Goal: Task Accomplishment & Management: Manage account settings

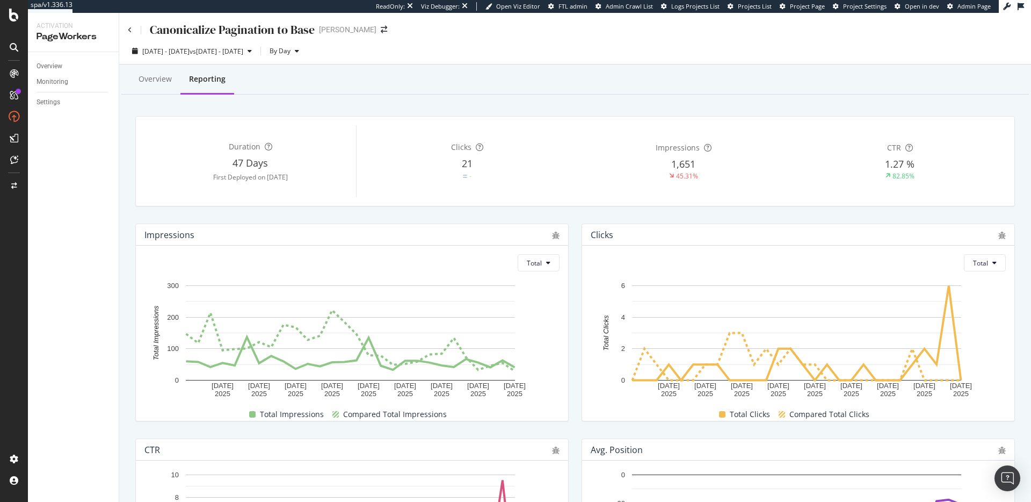
click at [15, 72] on icon at bounding box center [14, 73] width 9 height 9
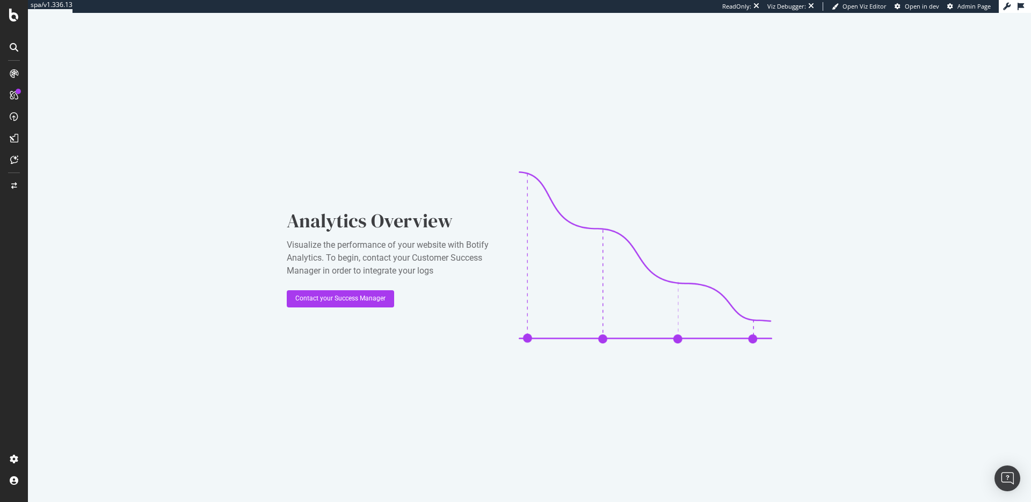
click at [16, 16] on icon at bounding box center [14, 15] width 10 height 13
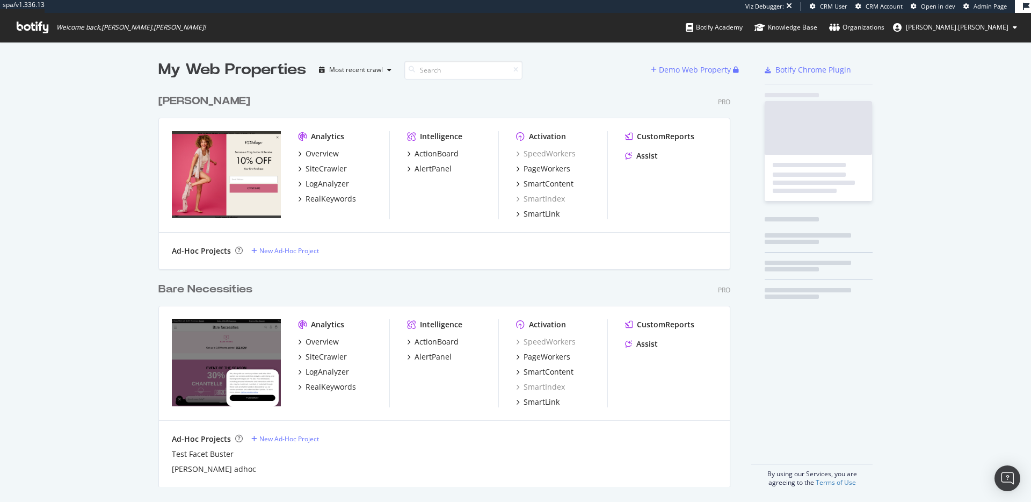
scroll to position [398, 573]
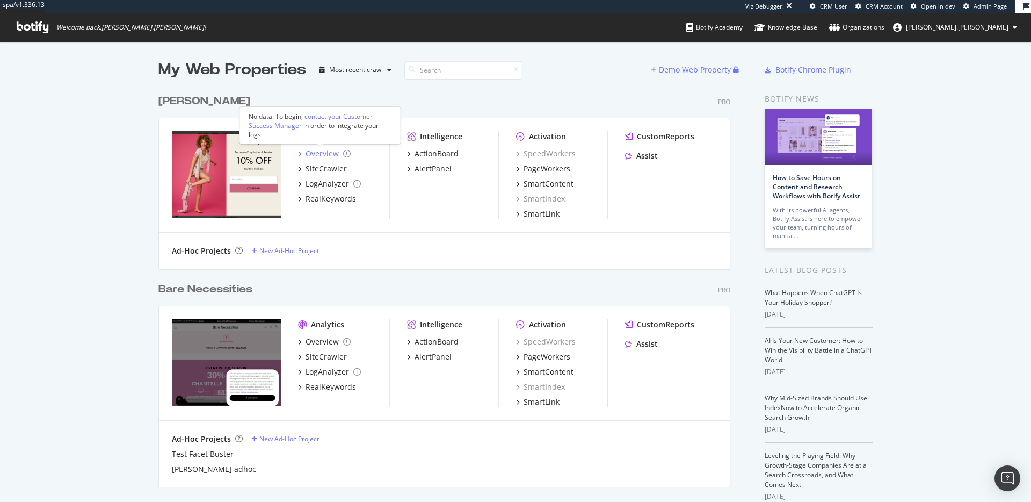
click at [323, 155] on div "Overview" at bounding box center [322, 153] width 33 height 11
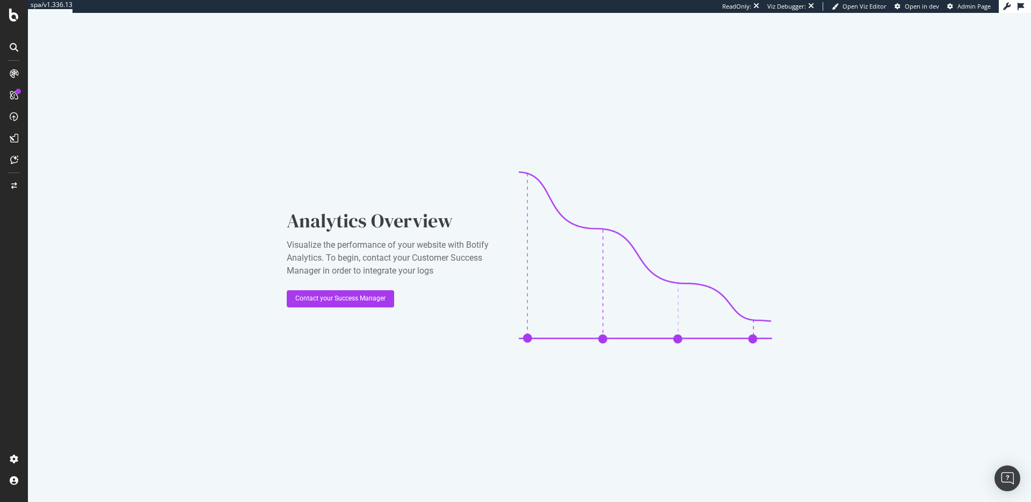
click at [28, 93] on div "Analytics Overview Visualize the performance of your website with Botify Analyt…" at bounding box center [529, 257] width 1003 height 489
click at [21, 93] on div at bounding box center [13, 94] width 17 height 17
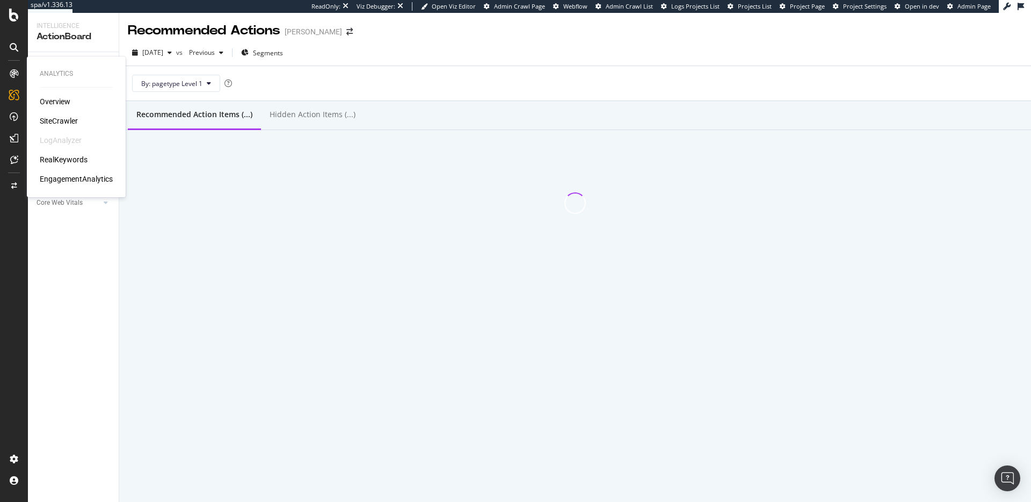
click at [57, 119] on div "SiteCrawler" at bounding box center [59, 120] width 38 height 11
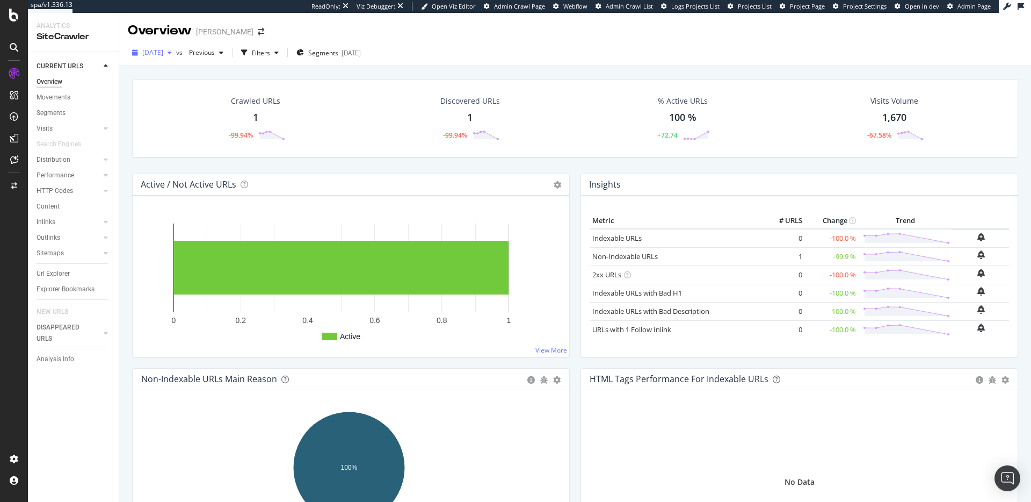
click at [163, 53] on span "2025 Aug. 25th" at bounding box center [152, 52] width 21 height 9
click at [17, 456] on icon at bounding box center [14, 458] width 11 height 11
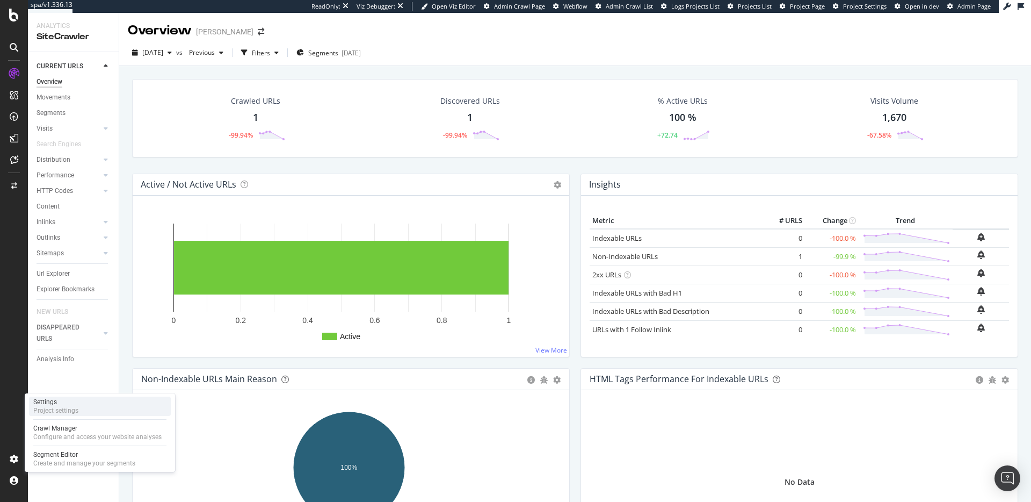
click at [70, 410] on div "Project settings" at bounding box center [55, 410] width 45 height 9
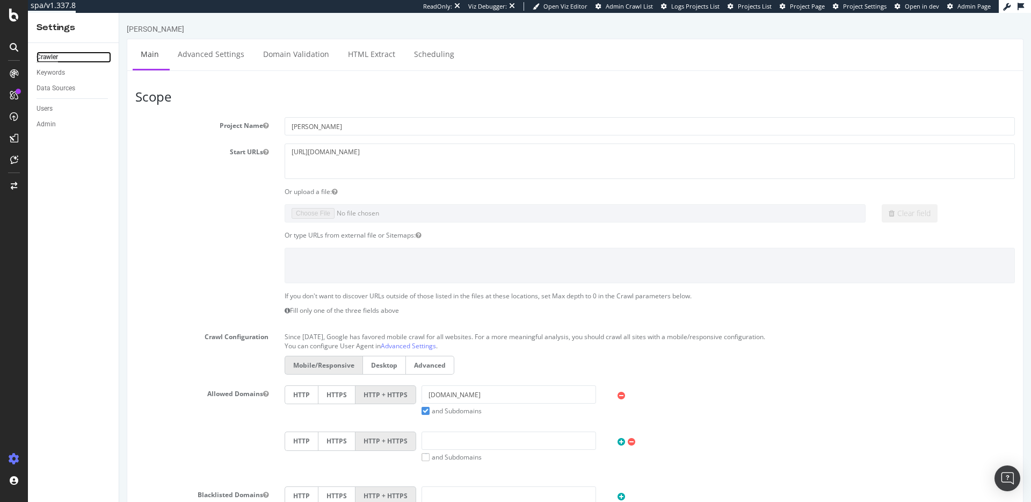
click at [46, 53] on div "Crawler" at bounding box center [47, 57] width 21 height 11
click at [204, 60] on link "Advanced Settings" at bounding box center [211, 54] width 83 height 30
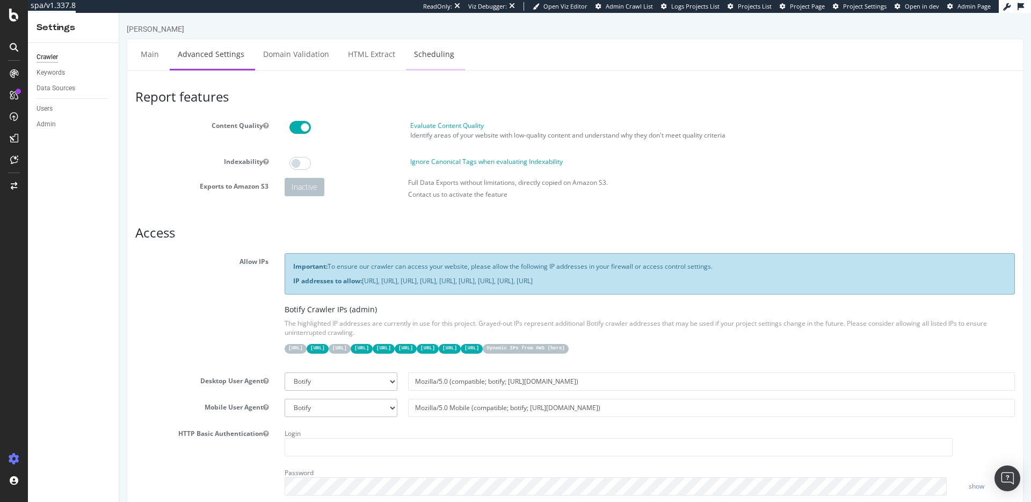
click at [424, 57] on link "Scheduling" at bounding box center [434, 54] width 56 height 30
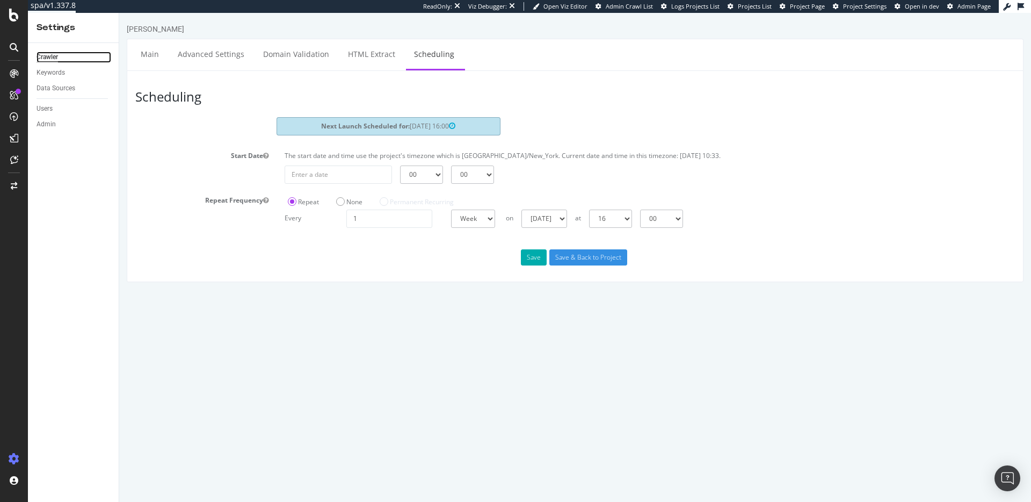
click at [59, 56] on link "Crawler" at bounding box center [74, 57] width 75 height 11
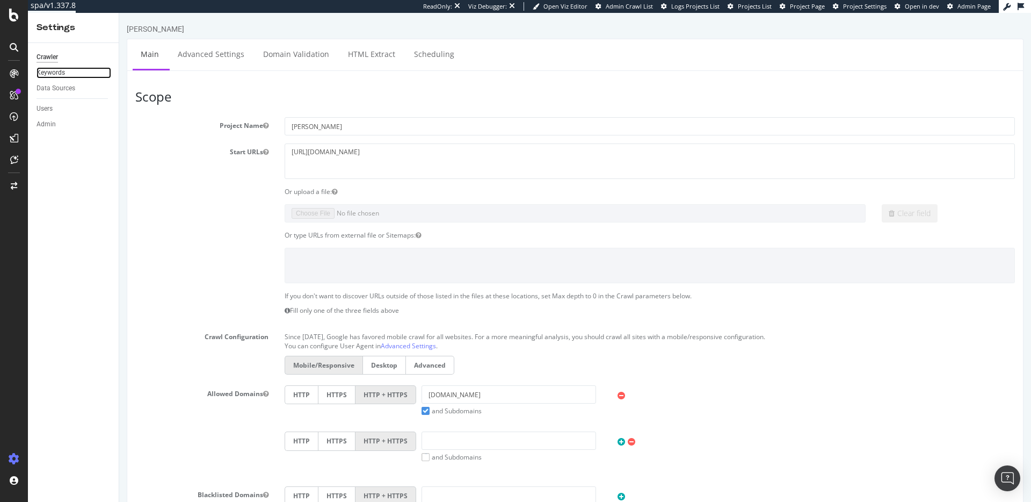
click at [65, 75] on link "Keywords" at bounding box center [74, 72] width 75 height 11
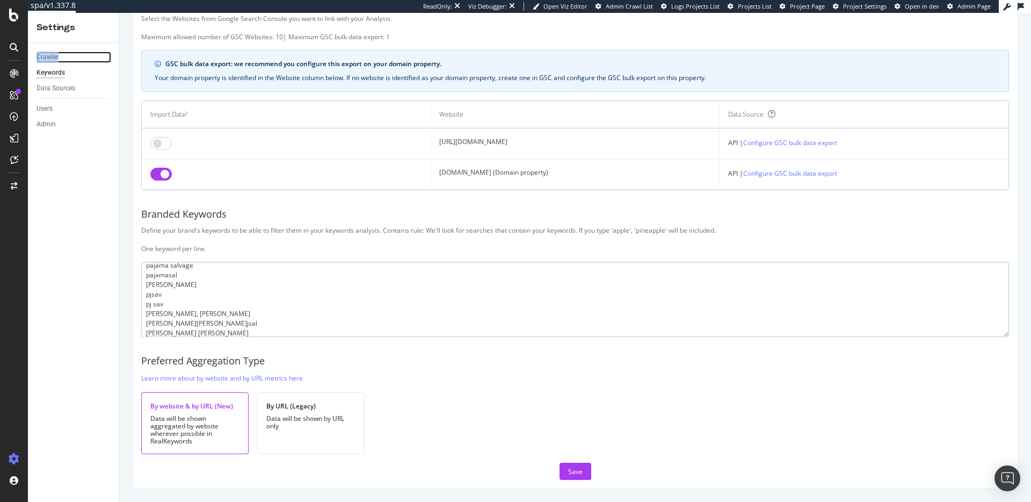
scroll to position [64, 0]
click at [66, 83] on div "Data Sources" at bounding box center [56, 88] width 39 height 11
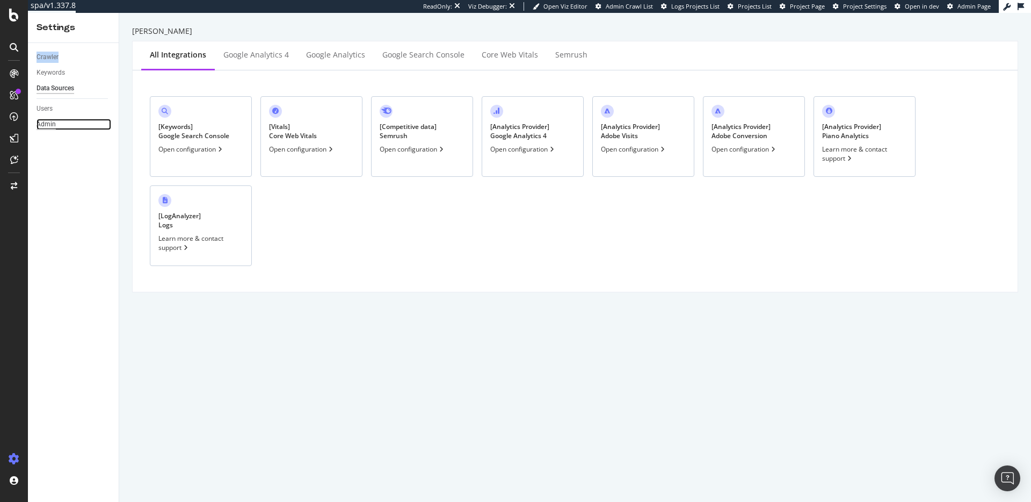
click at [46, 120] on div "Admin" at bounding box center [46, 124] width 19 height 11
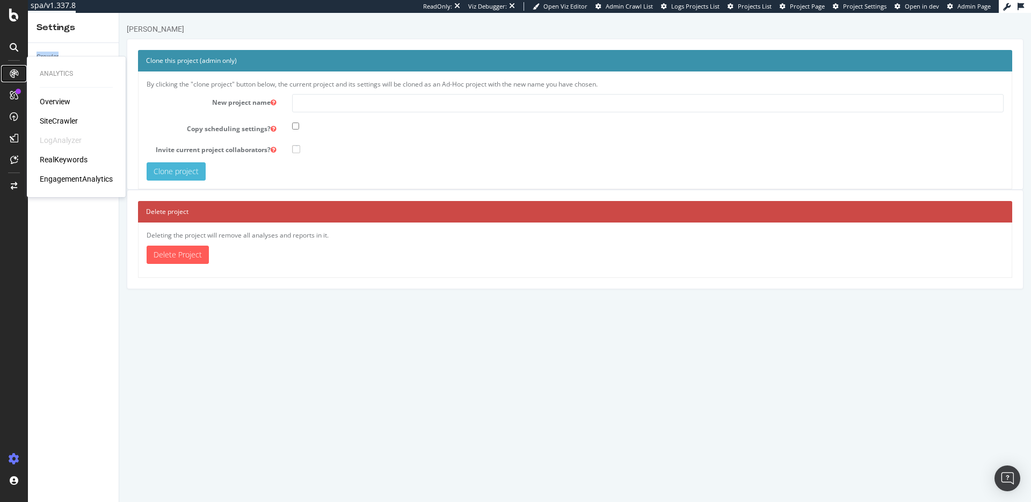
click at [19, 73] on div at bounding box center [13, 73] width 17 height 17
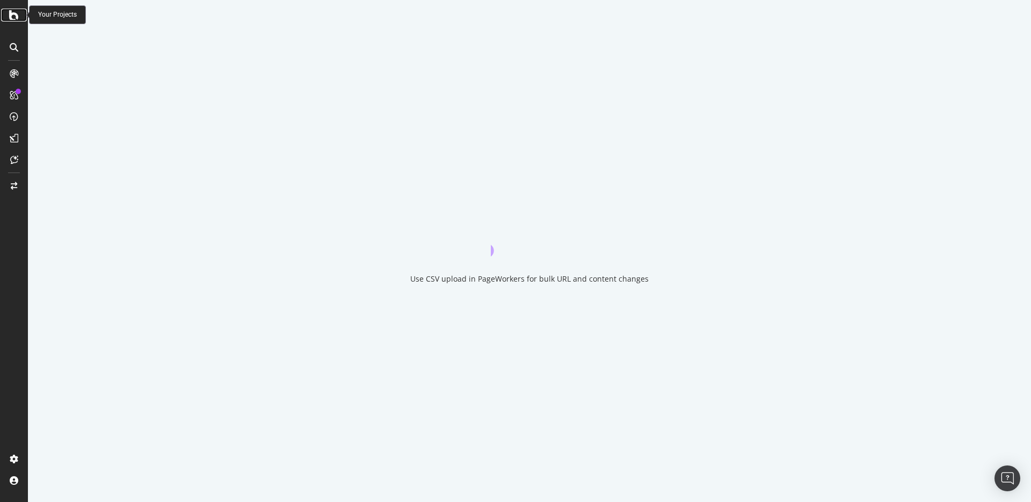
click at [12, 17] on icon at bounding box center [14, 15] width 10 height 13
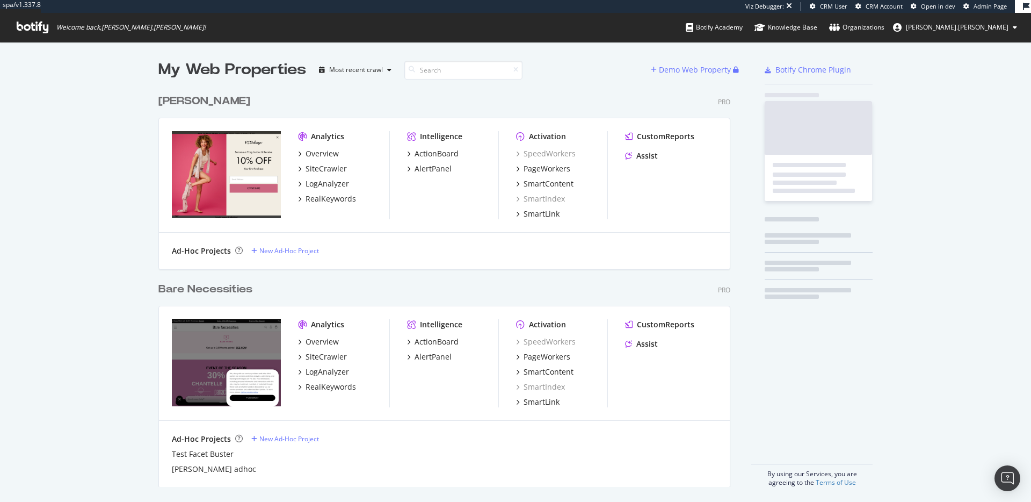
scroll to position [398, 573]
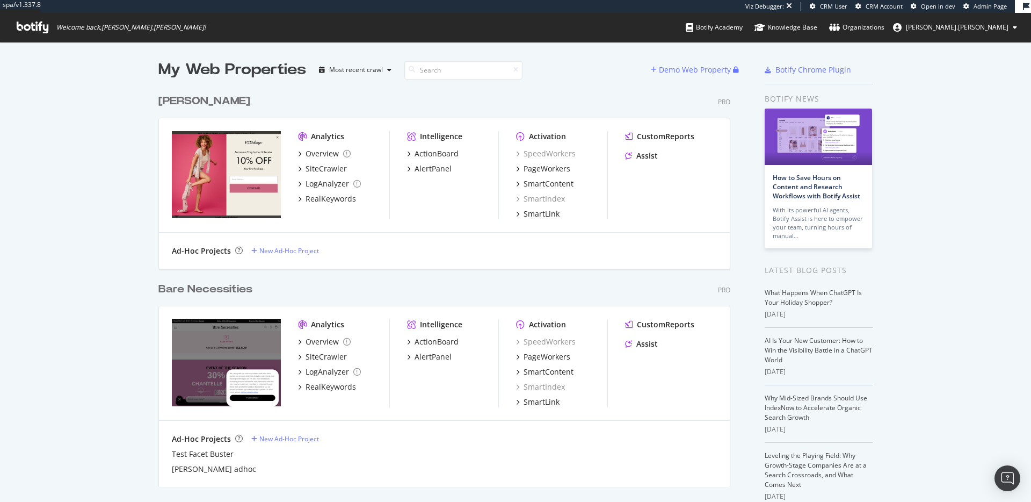
click at [206, 99] on div "PJ Salvage" at bounding box center [204, 101] width 92 height 16
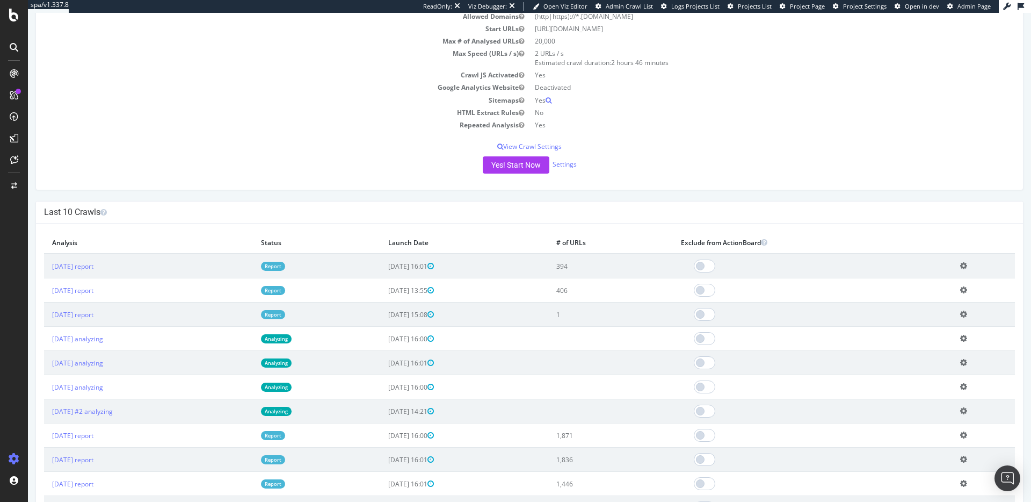
scroll to position [249, 0]
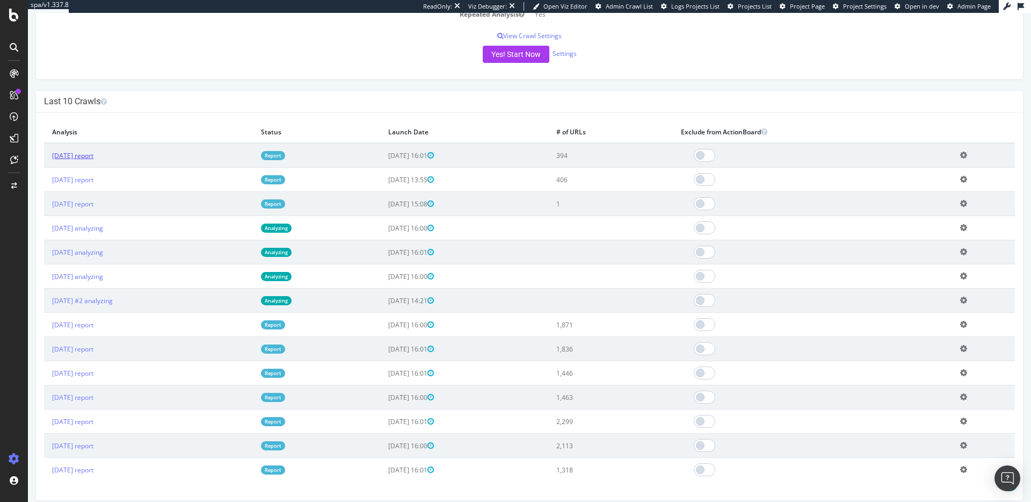
click at [93, 155] on link "2025 Aug. 31st report" at bounding box center [72, 155] width 41 height 9
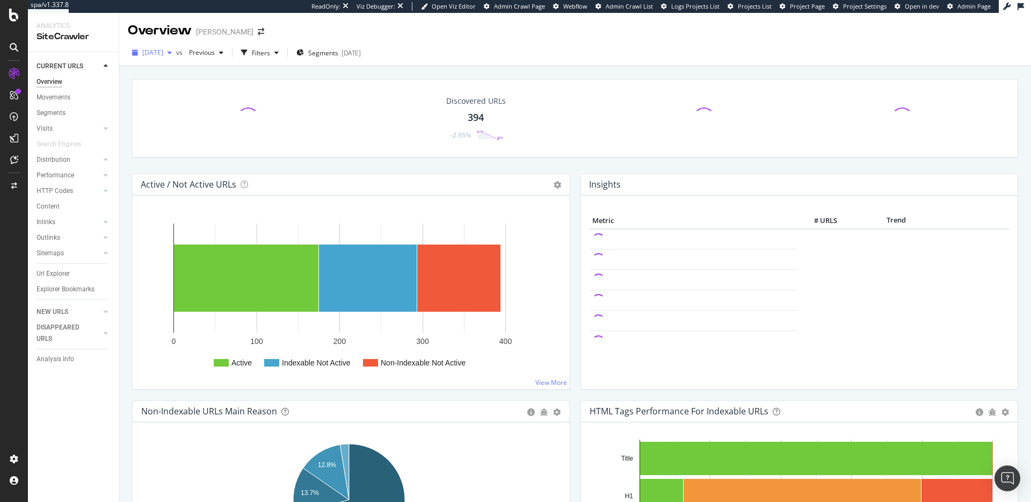
click at [163, 54] on span "2025 Aug. 31st" at bounding box center [152, 52] width 21 height 9
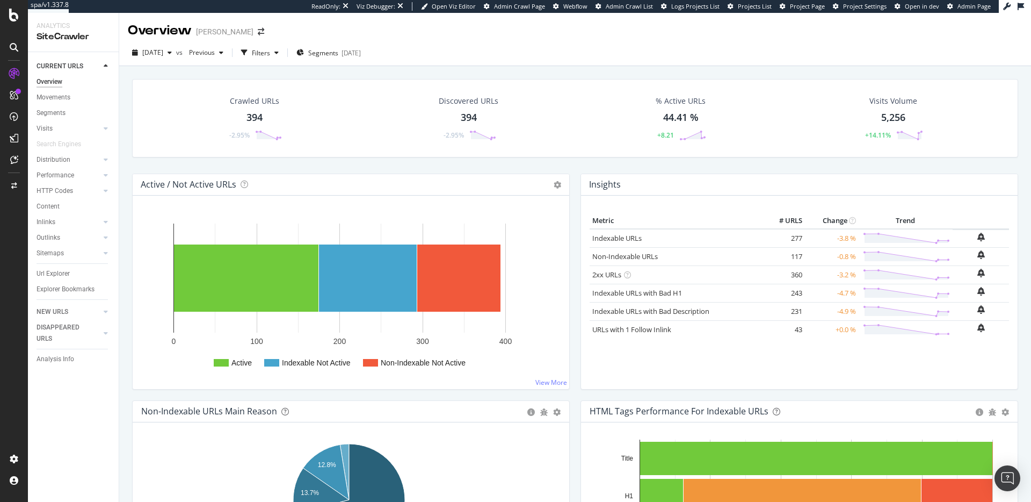
click at [487, 53] on div "2025 Aug. 31st vs Previous Filters Segments 2025-01-29" at bounding box center [575, 54] width 912 height 21
click at [155, 50] on span "2025 Aug. 31st" at bounding box center [152, 52] width 21 height 9
click at [597, 32] on div "Overview PJ Salvage" at bounding box center [575, 26] width 912 height 27
click at [163, 53] on span "2025 Aug. 31st" at bounding box center [152, 52] width 21 height 9
click at [182, 146] on div "2025 Jul. 27th" at bounding box center [185, 151] width 84 height 10
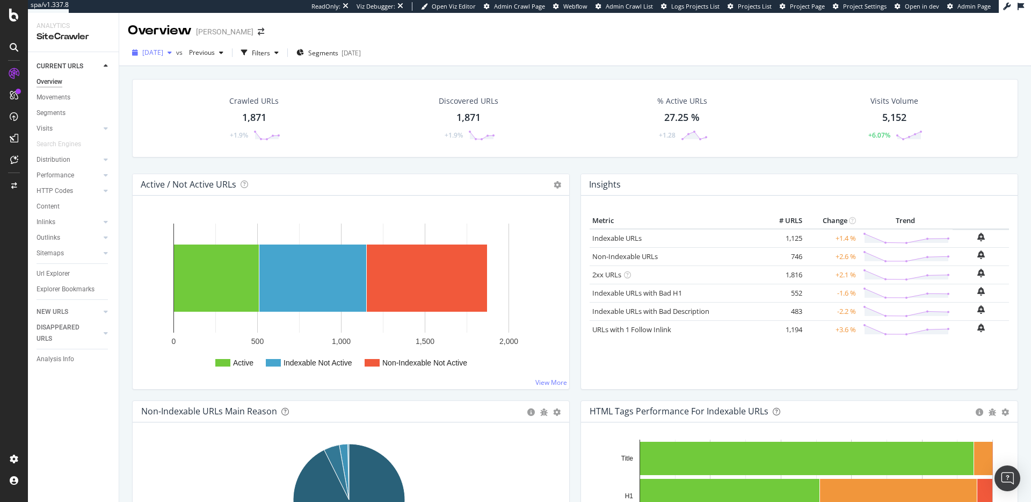
click at [163, 53] on span "2025 Jul. 27th" at bounding box center [152, 52] width 21 height 9
click at [179, 91] on div "2025 Aug. 31st" at bounding box center [186, 91] width 86 height 10
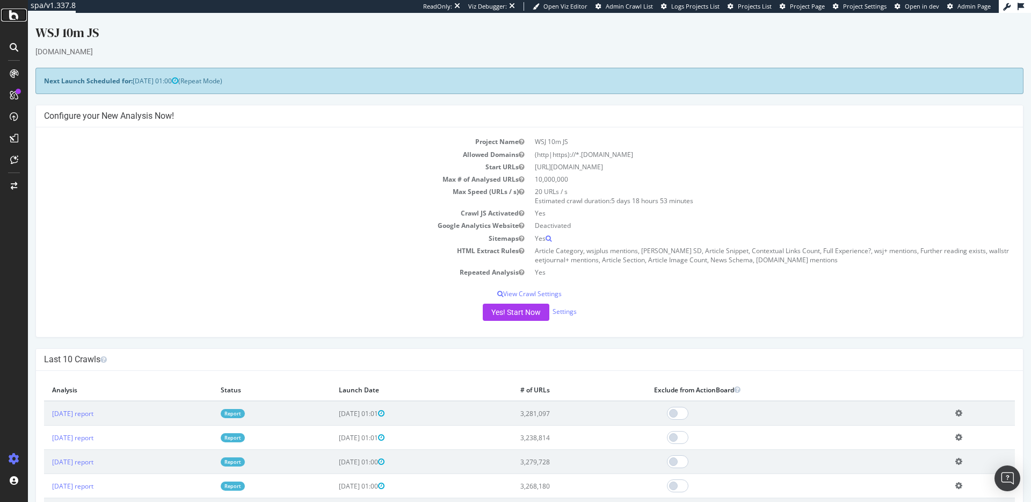
click at [18, 17] on icon at bounding box center [14, 15] width 10 height 13
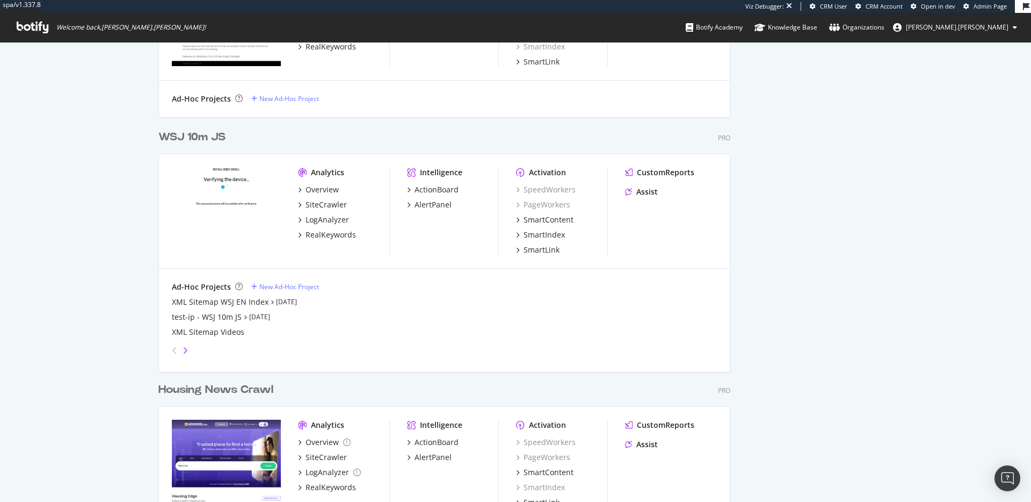
click at [183, 351] on icon "angle-right" at bounding box center [185, 350] width 5 height 9
click at [184, 352] on div "angle-right" at bounding box center [186, 350] width 8 height 11
click at [183, 350] on icon "angle-right" at bounding box center [185, 350] width 5 height 9
click at [172, 351] on icon "angle-left" at bounding box center [174, 350] width 5 height 9
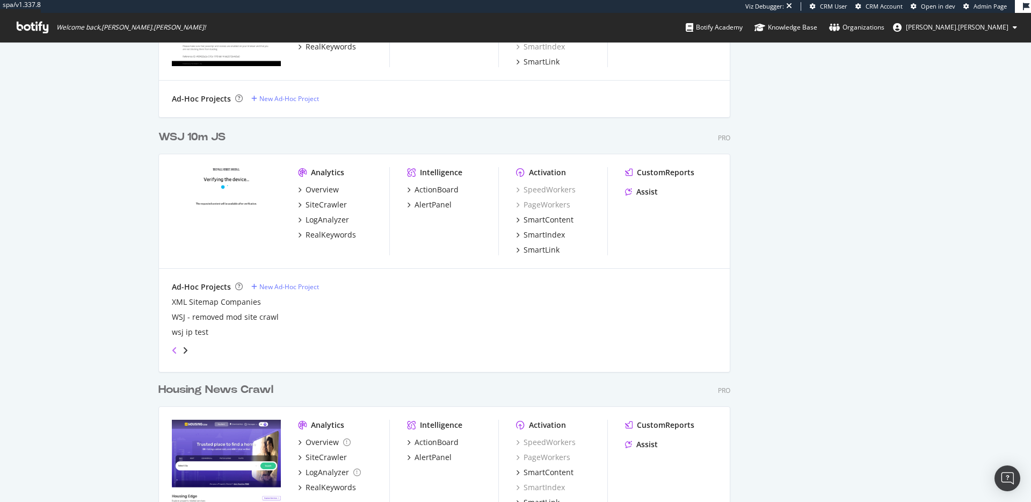
click at [172, 351] on icon "angle-left" at bounding box center [174, 350] width 5 height 9
click at [248, 299] on div "XML Sitemap WSJ EN Index" at bounding box center [220, 301] width 97 height 11
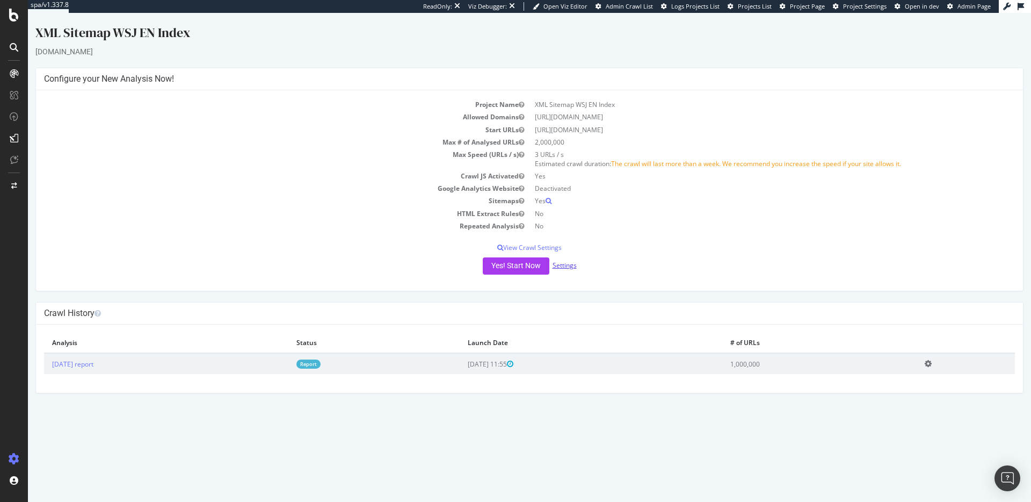
click at [567, 266] on link "Settings" at bounding box center [565, 264] width 24 height 9
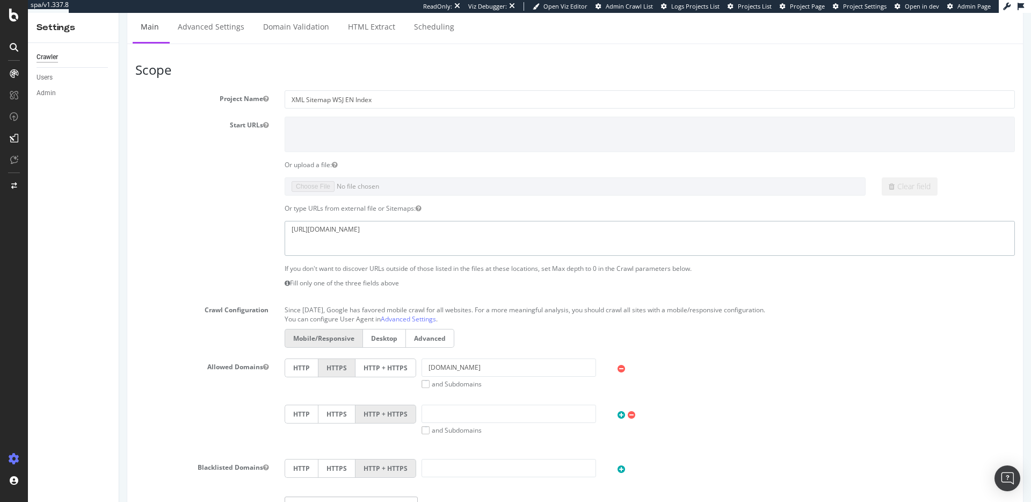
click at [494, 233] on textarea "https://www.wsj.com/sitemaps/web/wsj/en/sitemap_wsj_en_index.xml" at bounding box center [650, 238] width 730 height 35
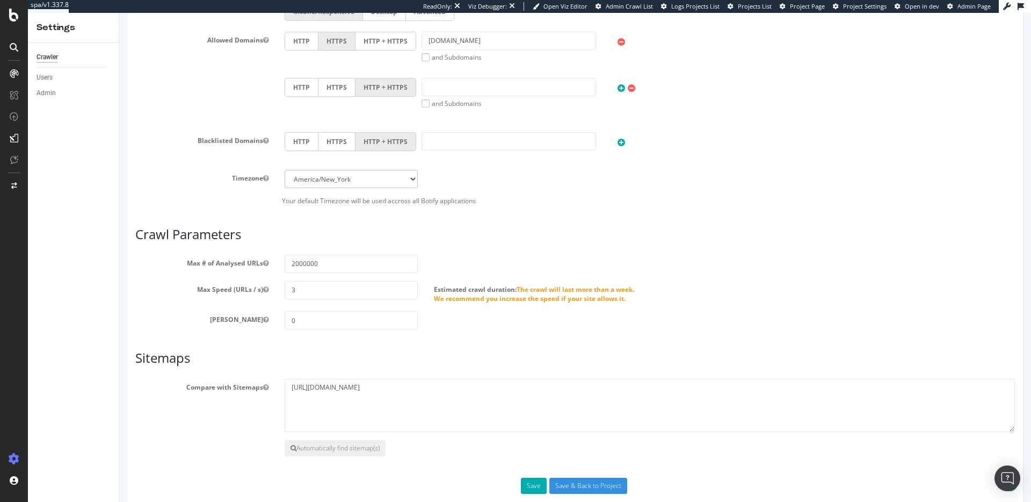
scroll to position [423, 0]
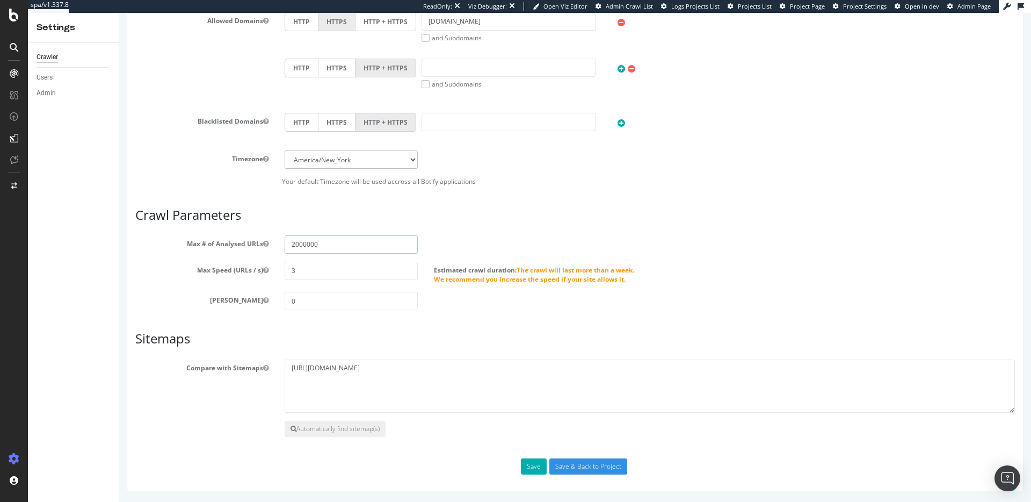
click at [322, 240] on input "2000000" at bounding box center [351, 244] width 133 height 18
click at [304, 245] on input "2000000" at bounding box center [351, 244] width 133 height 18
click at [292, 243] on input "2000000" at bounding box center [351, 244] width 133 height 18
click at [517, 243] on div "Max # of Analysed URLs 2000000" at bounding box center [575, 244] width 896 height 18
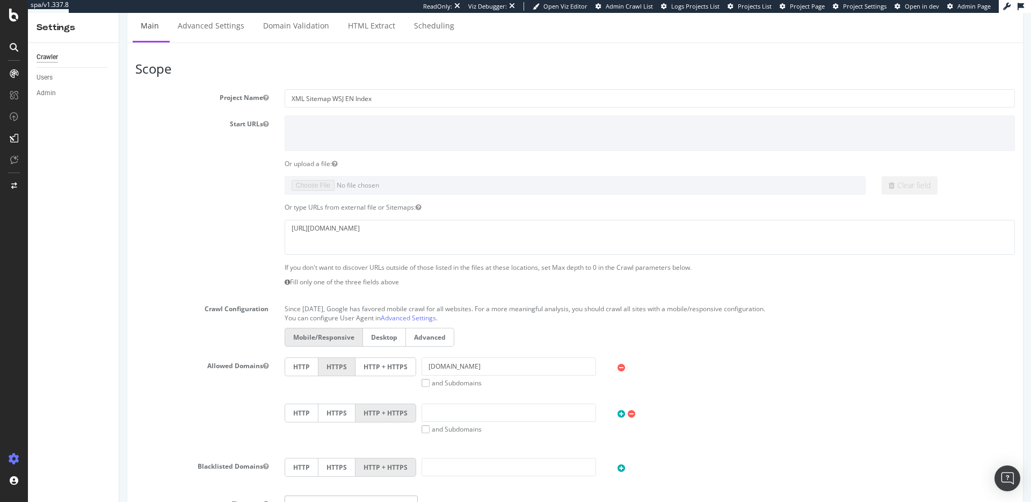
scroll to position [0, 0]
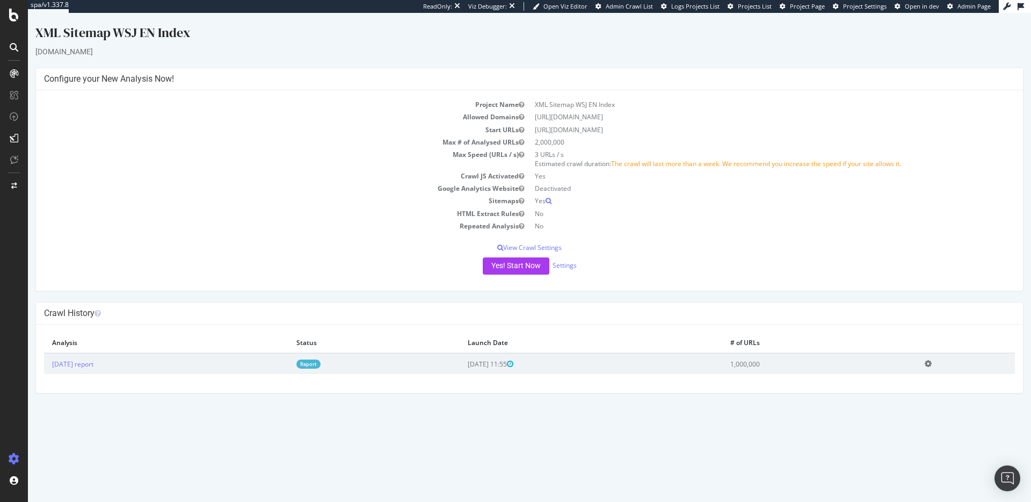
click at [671, 161] on span "The crawl will last more than a week. We recommend you increase the speed if yo…" at bounding box center [756, 163] width 290 height 9
click at [558, 247] on p "View Crawl Settings" at bounding box center [529, 247] width 971 height 9
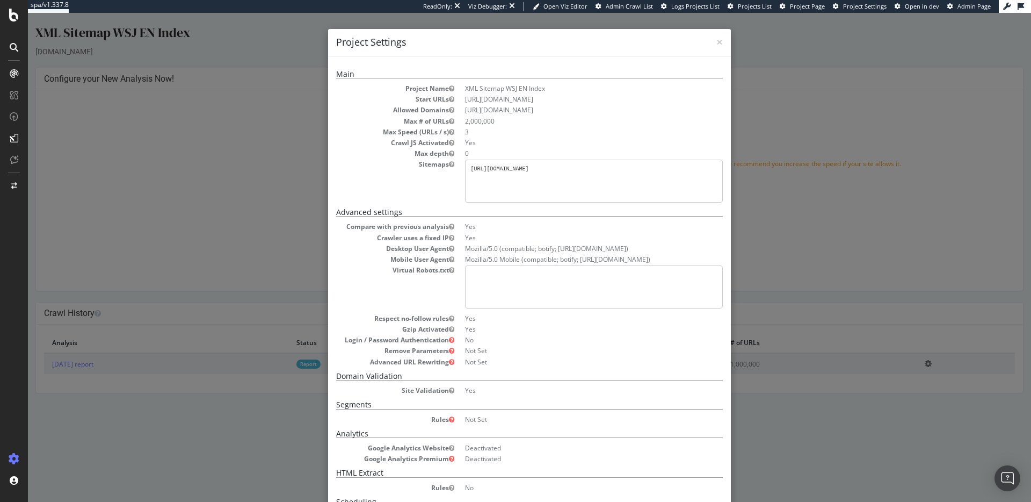
click at [787, 86] on div "× Close Project Settings Main Project Name XML Sitemap WSJ EN Index Start URLs …" at bounding box center [529, 257] width 1003 height 489
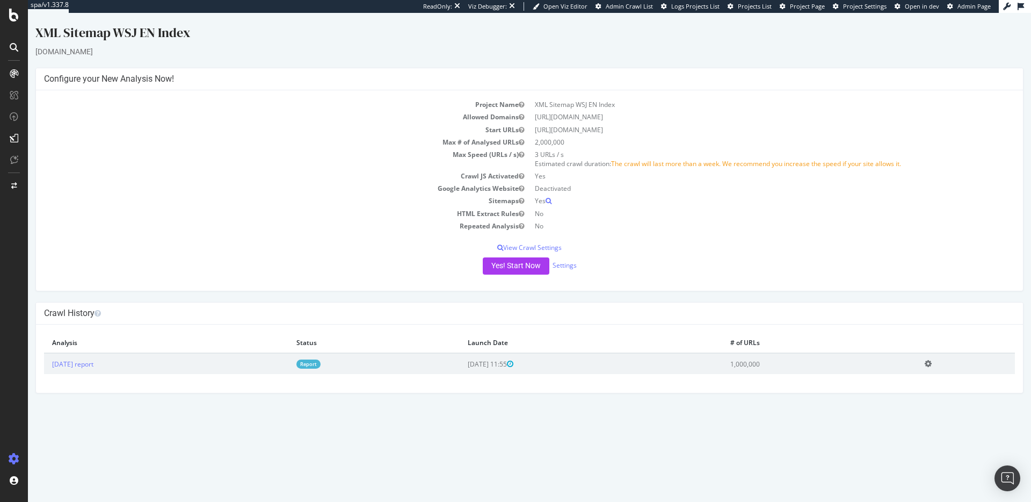
click at [577, 268] on div "Yes! Start Now Settings" at bounding box center [529, 265] width 971 height 17
click at [571, 267] on link "Settings" at bounding box center [565, 264] width 24 height 9
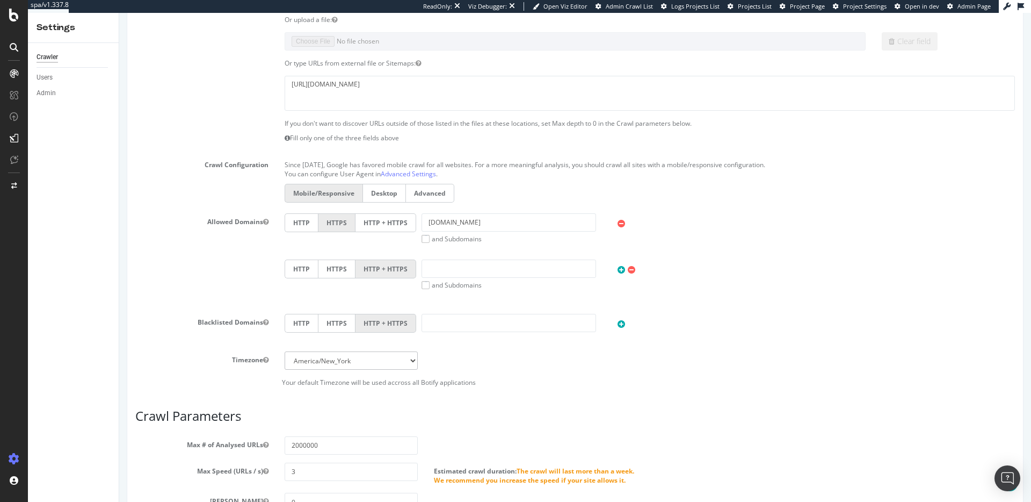
scroll to position [412, 0]
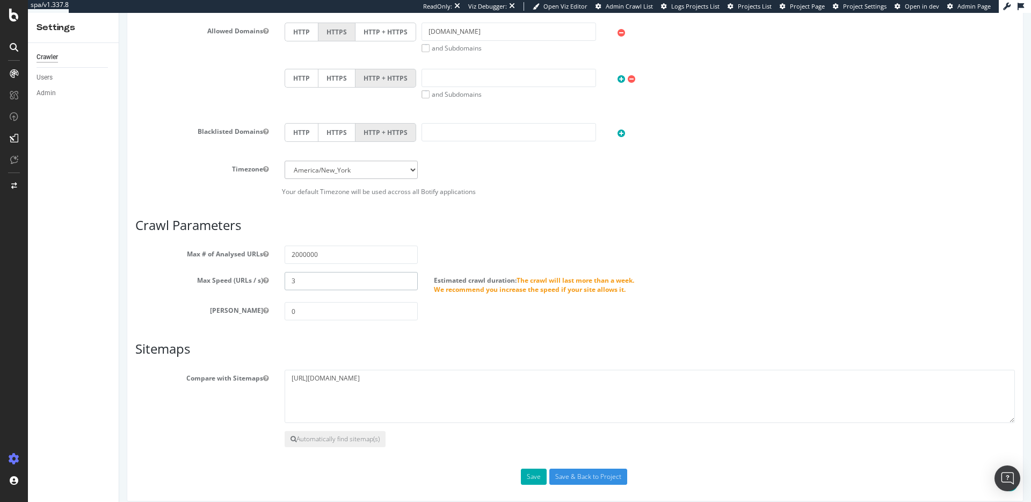
click at [309, 285] on input "3" at bounding box center [351, 281] width 133 height 18
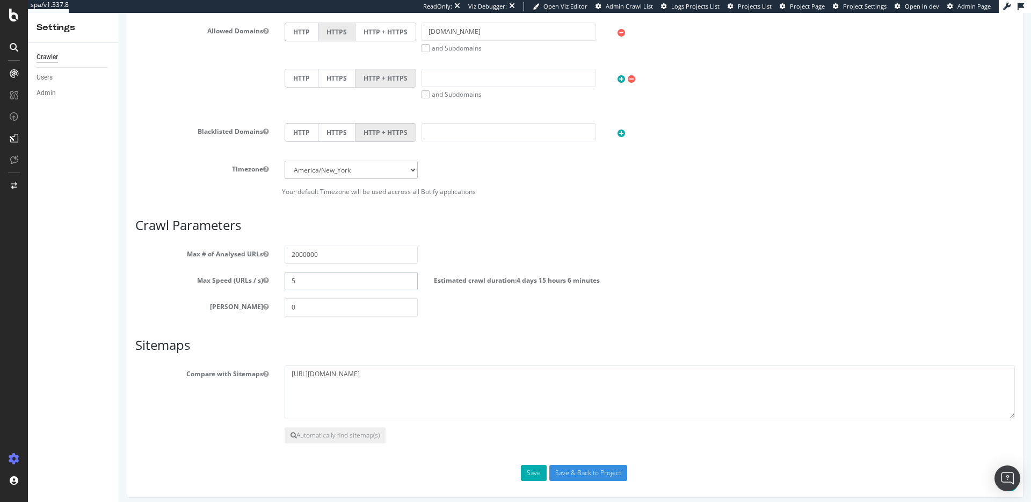
type input "5"
click at [474, 302] on div "Max Depth 0" at bounding box center [575, 307] width 896 height 18
click at [530, 465] on button "Save" at bounding box center [534, 473] width 26 height 16
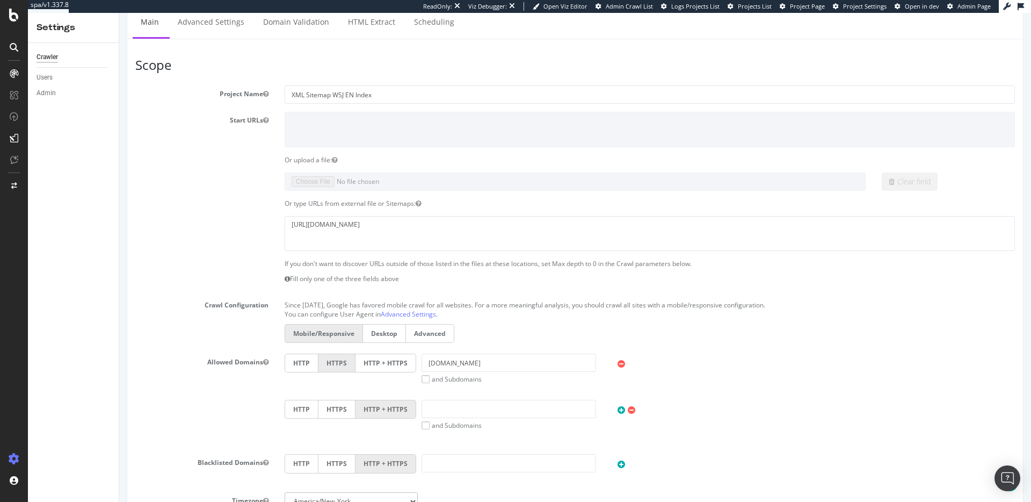
scroll to position [0, 0]
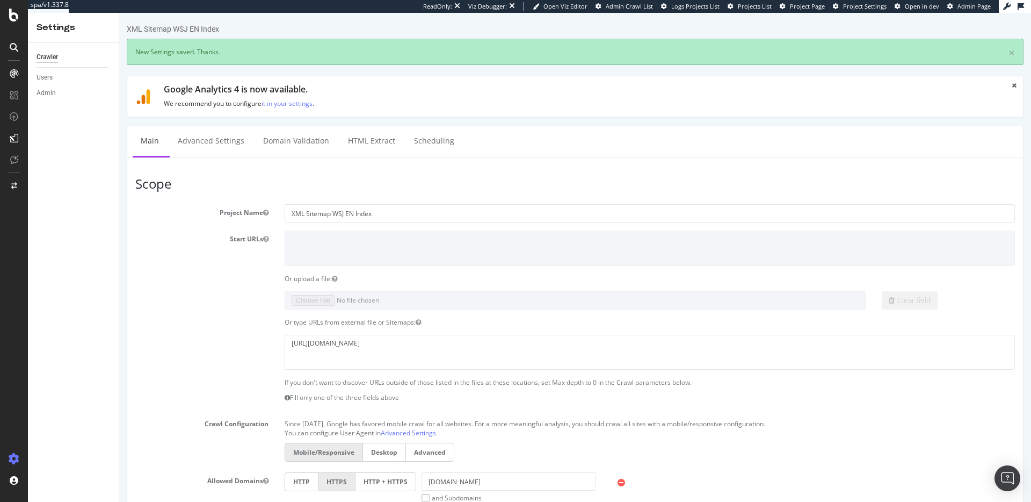
click at [50, 57] on div "Crawler" at bounding box center [47, 57] width 21 height 11
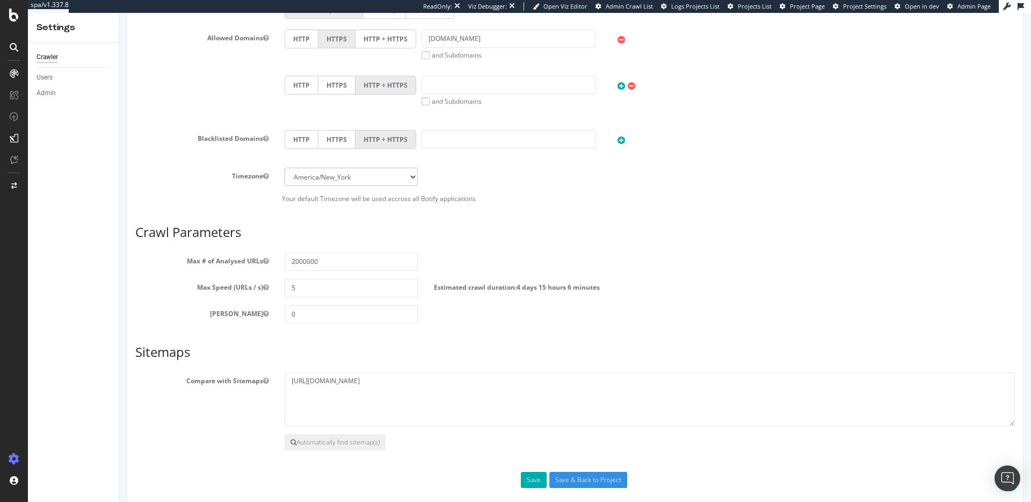
scroll to position [419, 0]
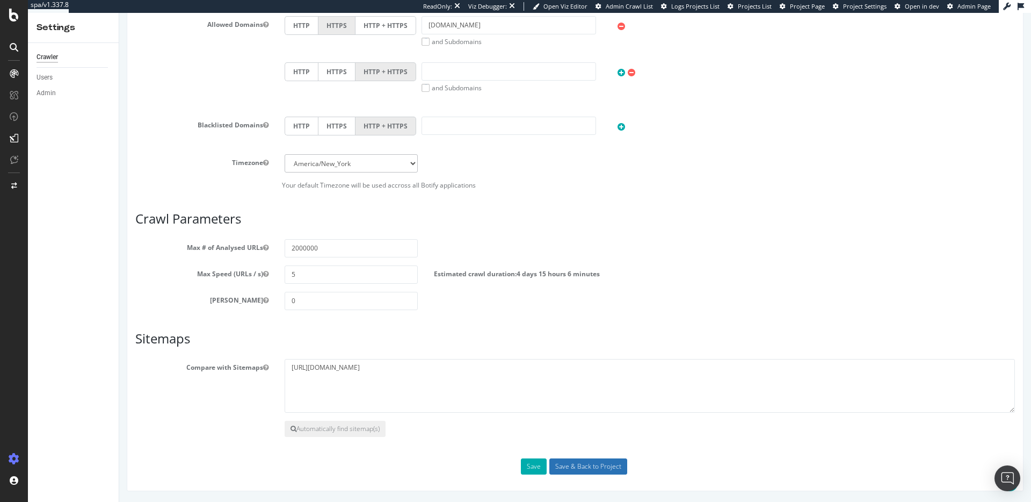
click at [593, 465] on input "Save & Back to Project" at bounding box center [588, 466] width 78 height 16
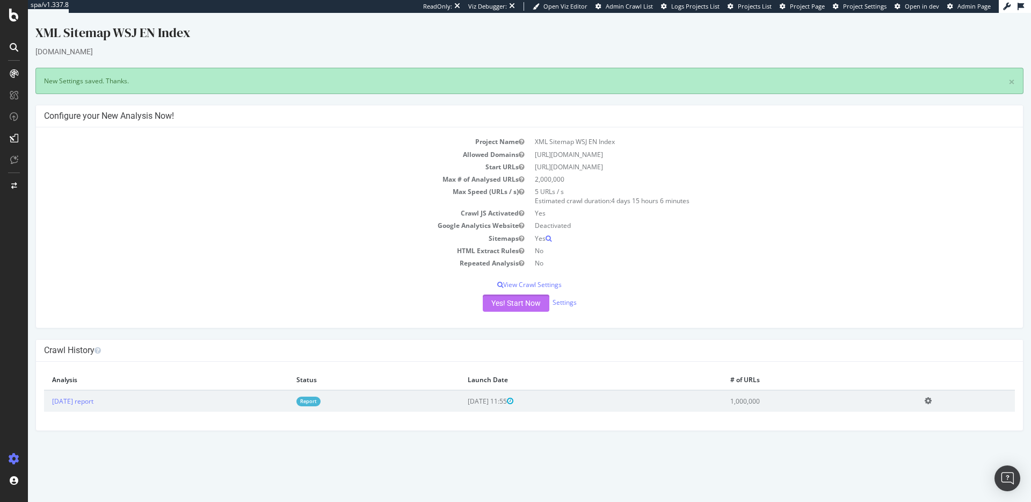
click at [512, 304] on button "Yes! Start Now" at bounding box center [516, 302] width 67 height 17
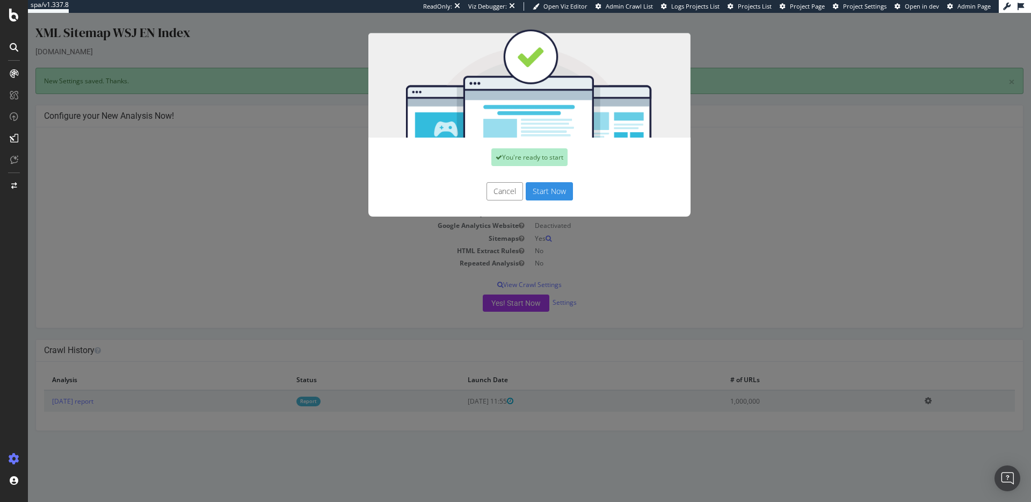
click at [541, 190] on button "Start Now" at bounding box center [549, 191] width 47 height 18
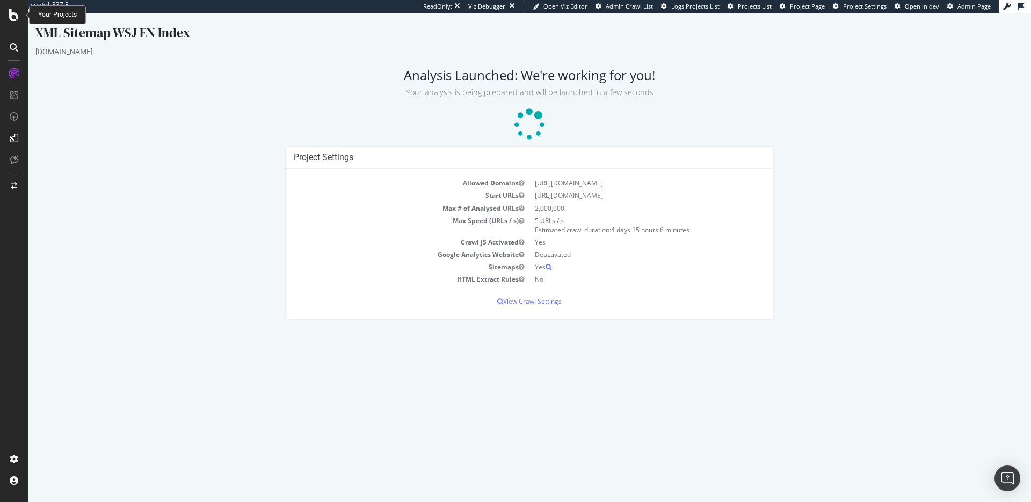
click at [11, 17] on icon at bounding box center [14, 15] width 10 height 13
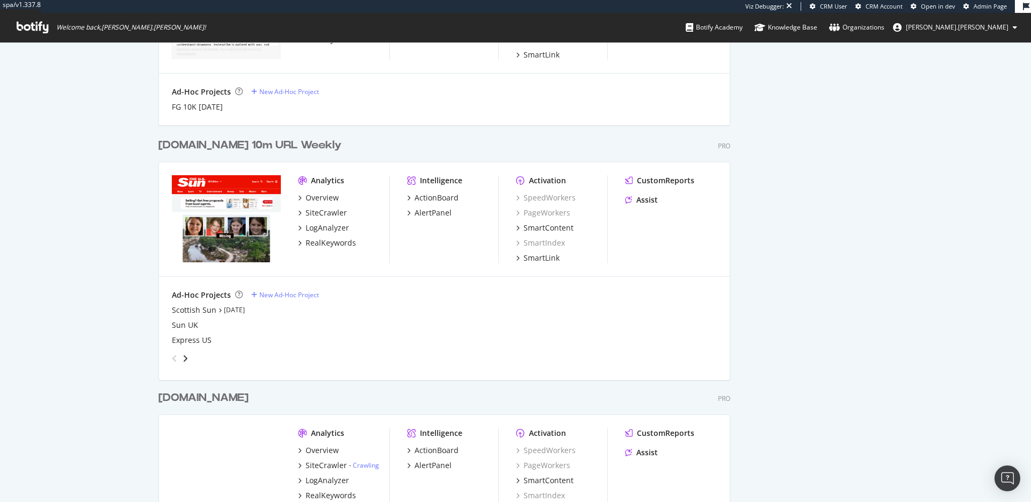
scroll to position [1032, 0]
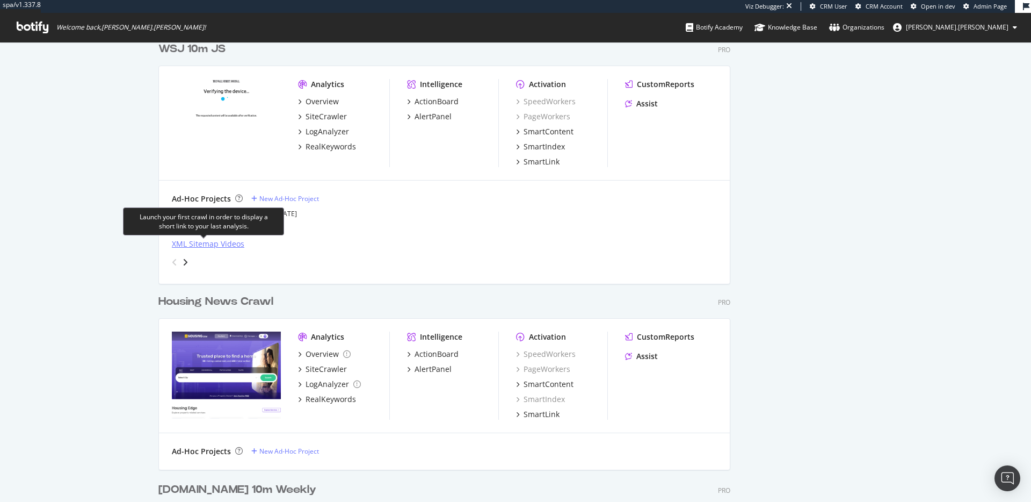
click at [230, 244] on div "XML Sitemap Videos" at bounding box center [208, 243] width 73 height 11
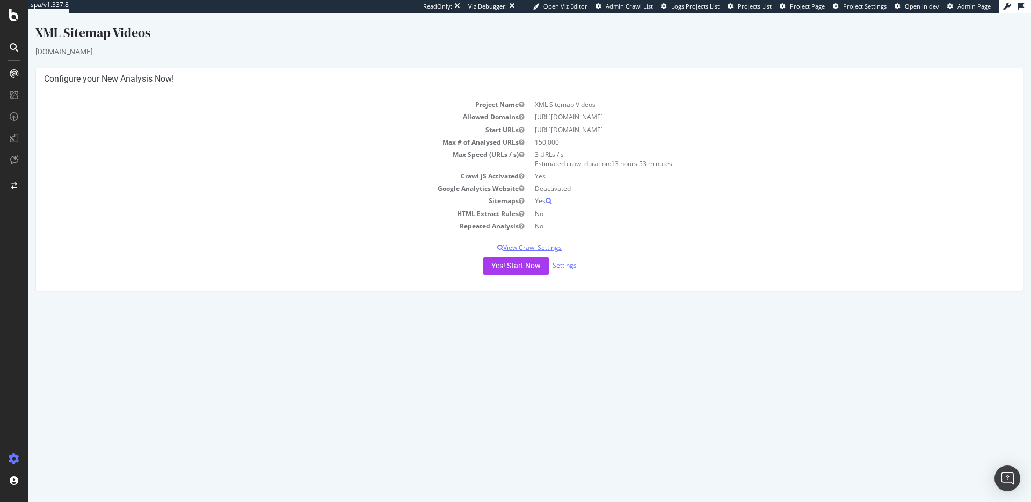
click at [552, 247] on p "View Crawl Settings" at bounding box center [529, 247] width 971 height 9
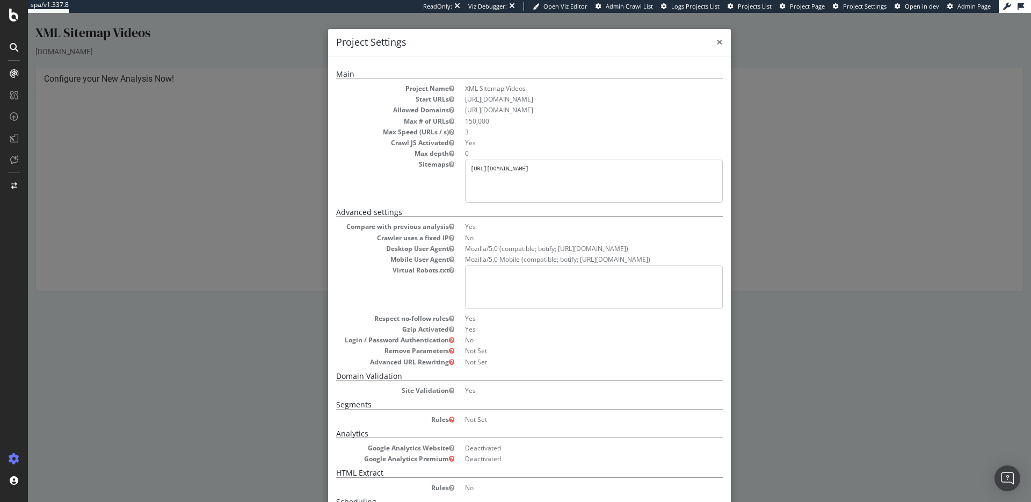
click at [716, 40] on span "×" at bounding box center [719, 41] width 6 height 15
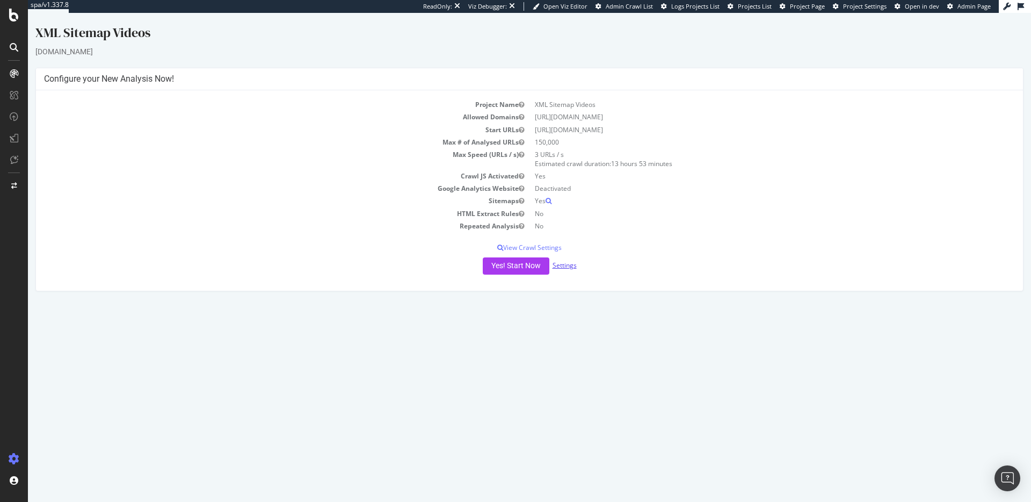
click at [574, 262] on link "Settings" at bounding box center [565, 264] width 24 height 9
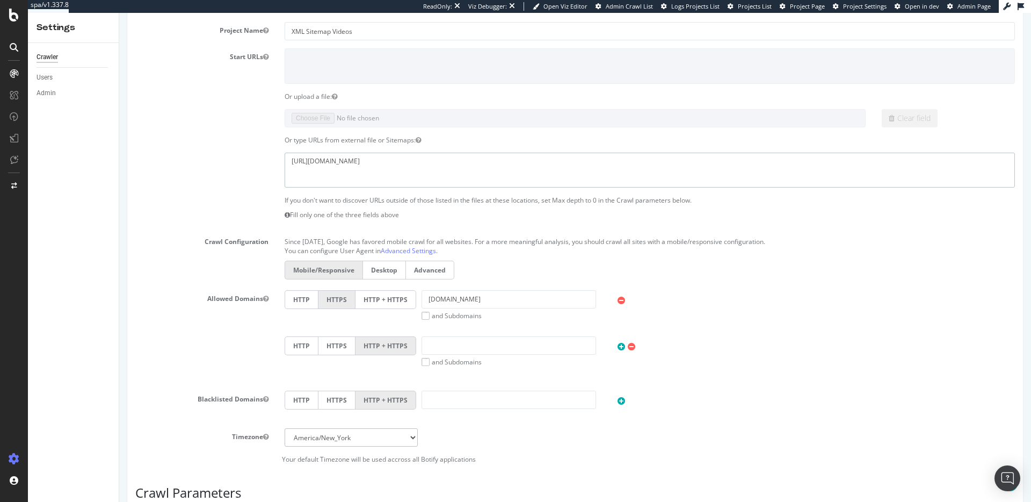
click at [518, 160] on textarea "https://www.wsj.com/sitemaps/web/video/en/sitemap_video_en_index.xml" at bounding box center [650, 170] width 730 height 35
click at [243, 196] on label at bounding box center [201, 198] width 149 height 4
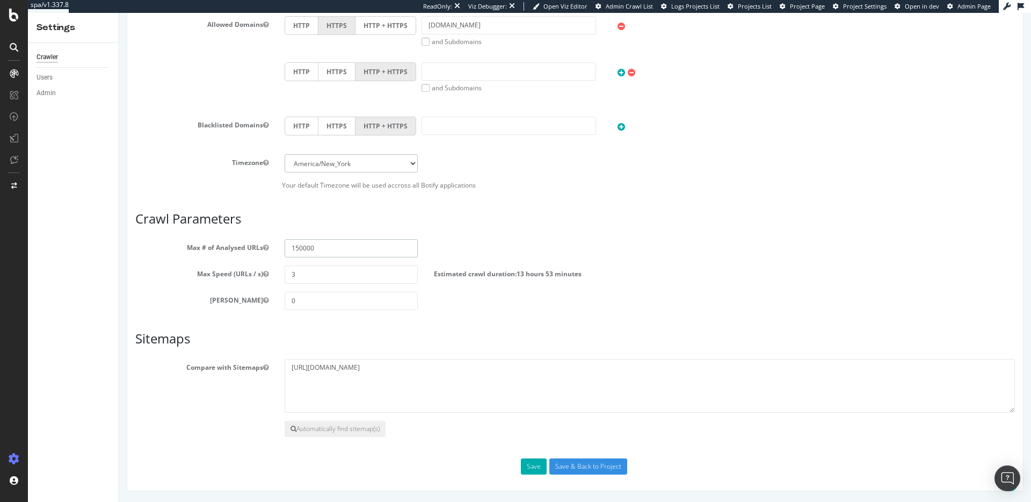
click at [310, 249] on input "150000" at bounding box center [351, 248] width 133 height 18
click at [300, 245] on input "150000" at bounding box center [351, 248] width 133 height 18
click at [672, 192] on div "Scope Project Name XML Sitemap Videos Start URLs Or upload a file: Clear field …" at bounding box center [575, 98] width 880 height 754
click at [573, 465] on input "Save & Back to Project" at bounding box center [588, 466] width 78 height 16
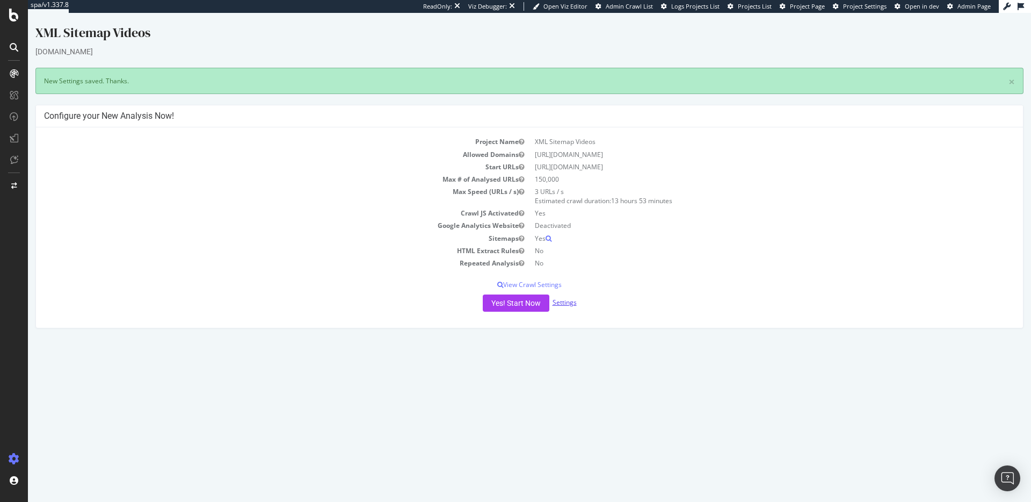
click at [571, 303] on link "Settings" at bounding box center [565, 302] width 24 height 9
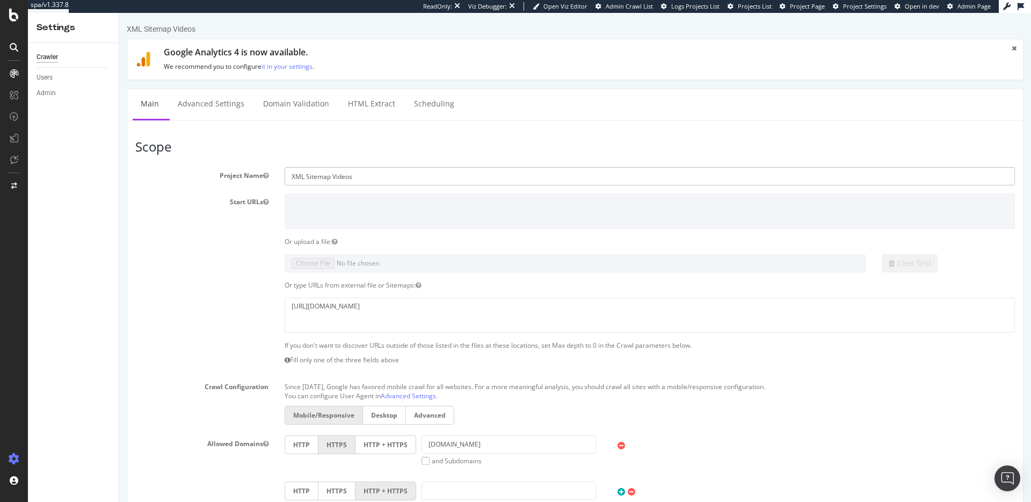
click at [292, 173] on input "XML Sitemap Videos" at bounding box center [650, 176] width 730 height 18
click at [349, 178] on input "WSJ - XML Sitemap Videos" at bounding box center [650, 176] width 730 height 18
click at [348, 178] on input "WSJ - XML Sitemap - Videos" at bounding box center [650, 176] width 730 height 18
click at [412, 180] on input "WSJ - XML Sitemap - Videos" at bounding box center [650, 176] width 730 height 18
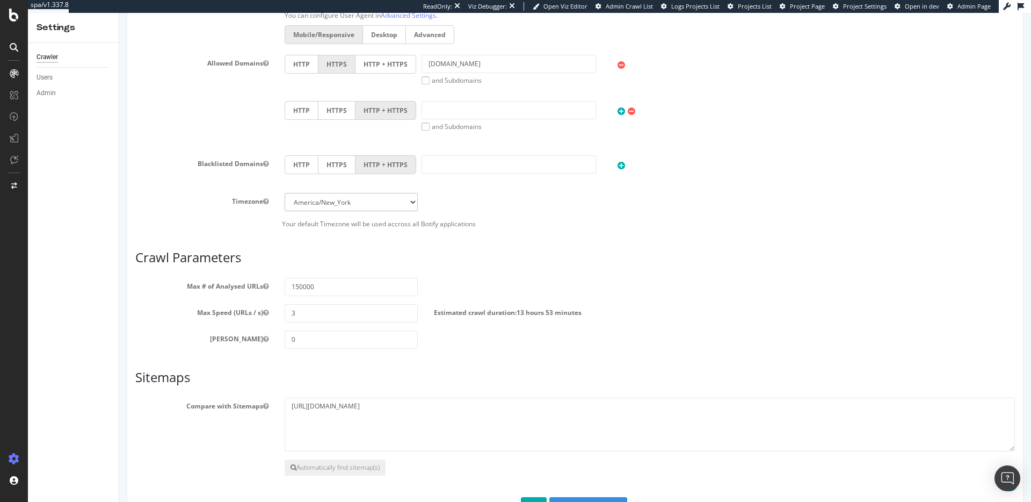
scroll to position [419, 0]
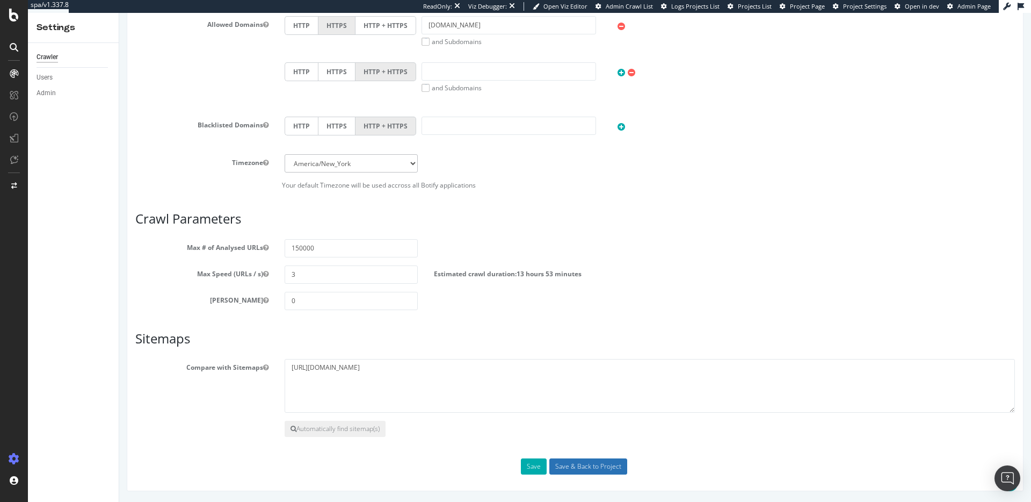
type input "WSJ - XML Sitemap - Video Index"
click at [597, 460] on input "Save & Back to Project" at bounding box center [588, 466] width 78 height 16
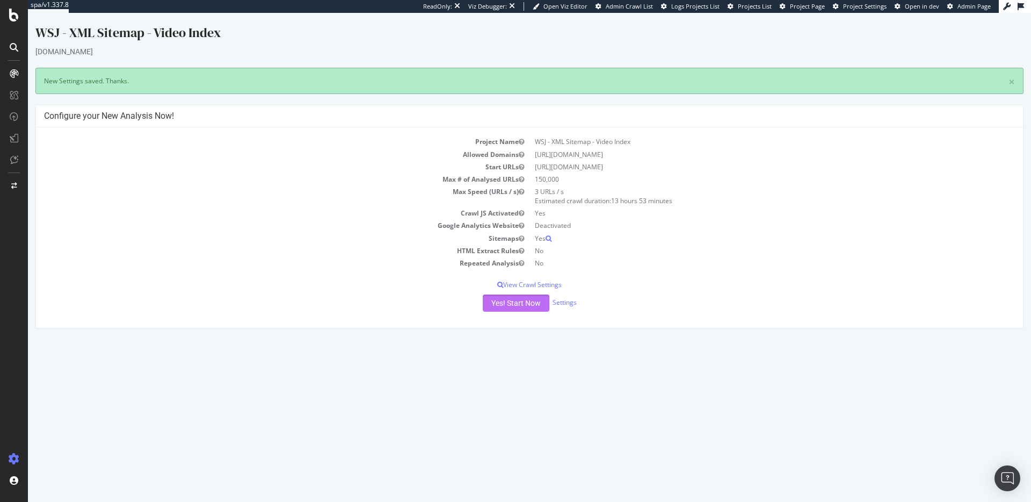
click at [509, 302] on button "Yes! Start Now" at bounding box center [516, 302] width 67 height 17
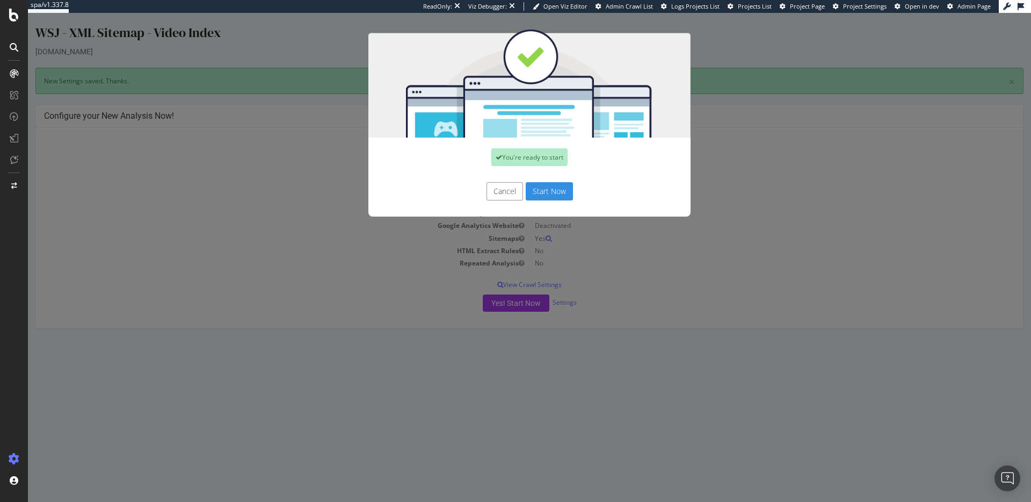
click at [545, 188] on button "Start Now" at bounding box center [549, 191] width 47 height 18
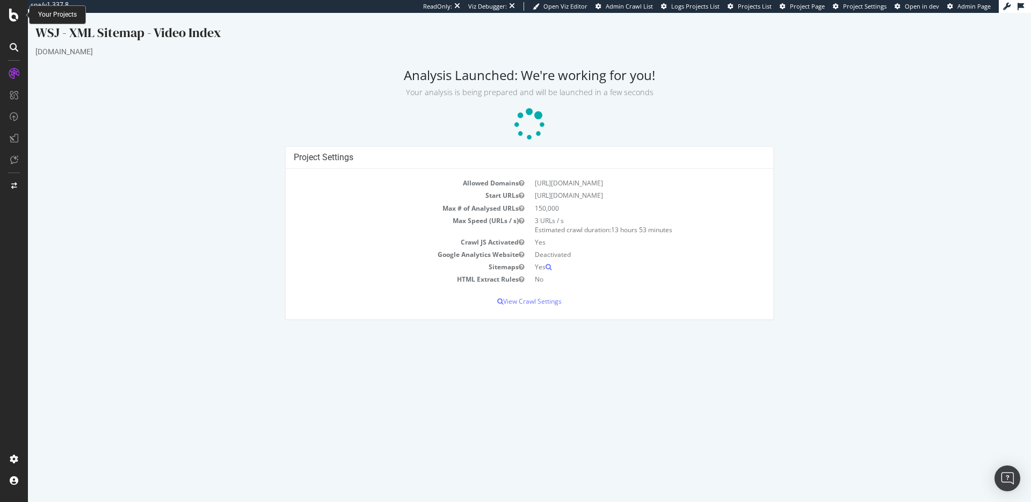
click at [13, 17] on icon at bounding box center [14, 15] width 10 height 13
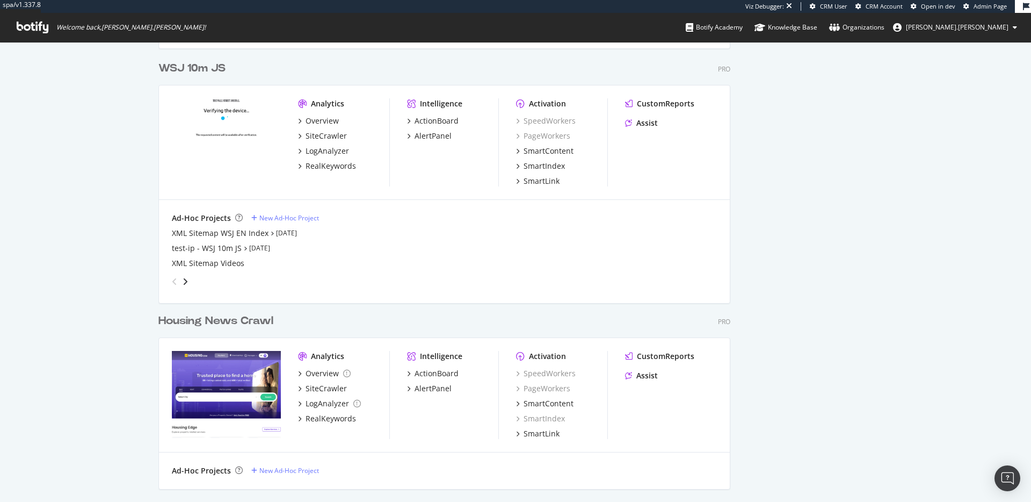
scroll to position [5495, 573]
click at [183, 282] on icon "angle-right" at bounding box center [185, 281] width 5 height 9
click at [172, 280] on icon "angle-left" at bounding box center [174, 281] width 5 height 9
click at [288, 216] on div "New Ad-Hoc Project" at bounding box center [289, 217] width 60 height 9
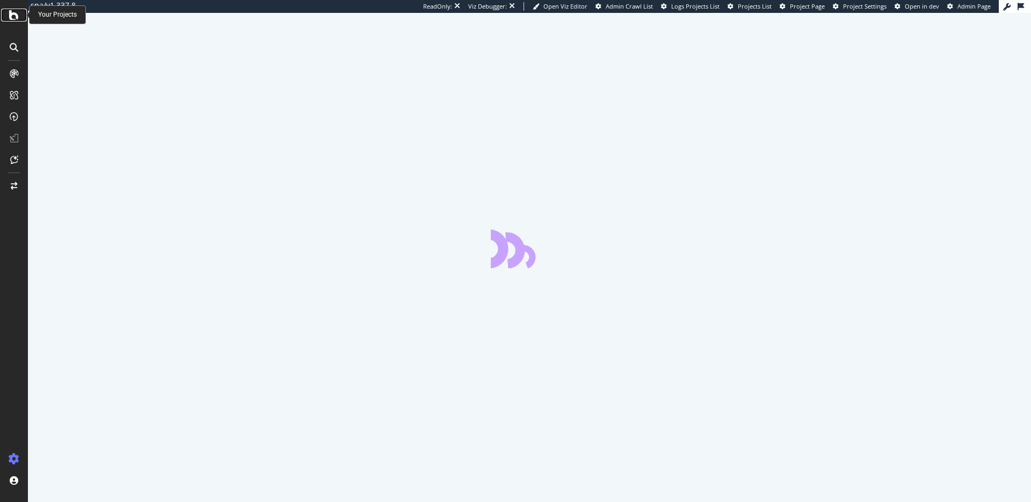
click at [12, 18] on icon at bounding box center [14, 15] width 10 height 13
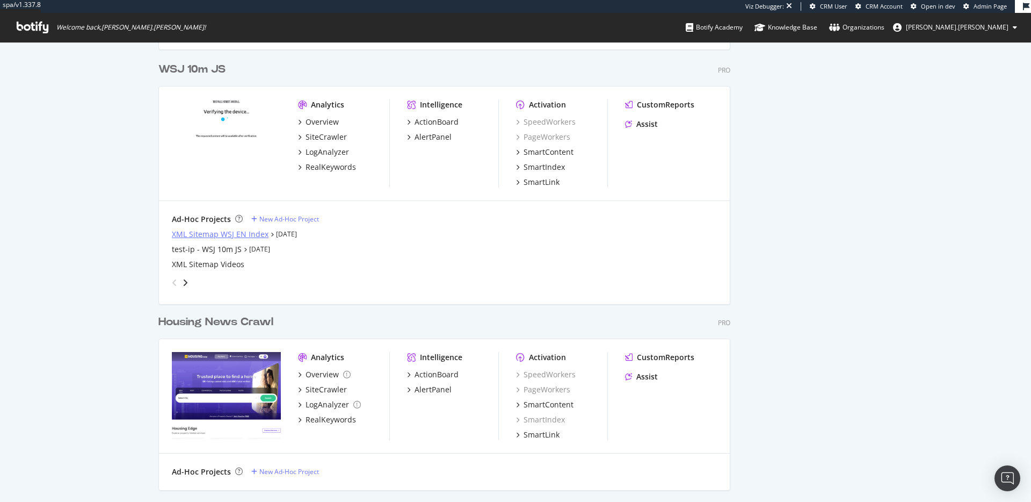
click at [229, 233] on div "XML Sitemap WSJ EN Index" at bounding box center [220, 234] width 97 height 11
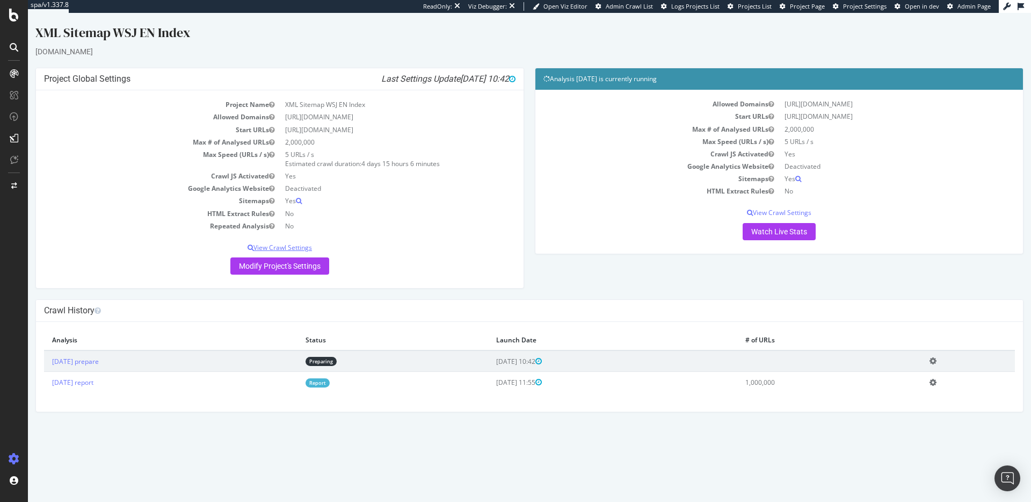
click at [302, 245] on p "View Crawl Settings" at bounding box center [280, 247] width 472 height 9
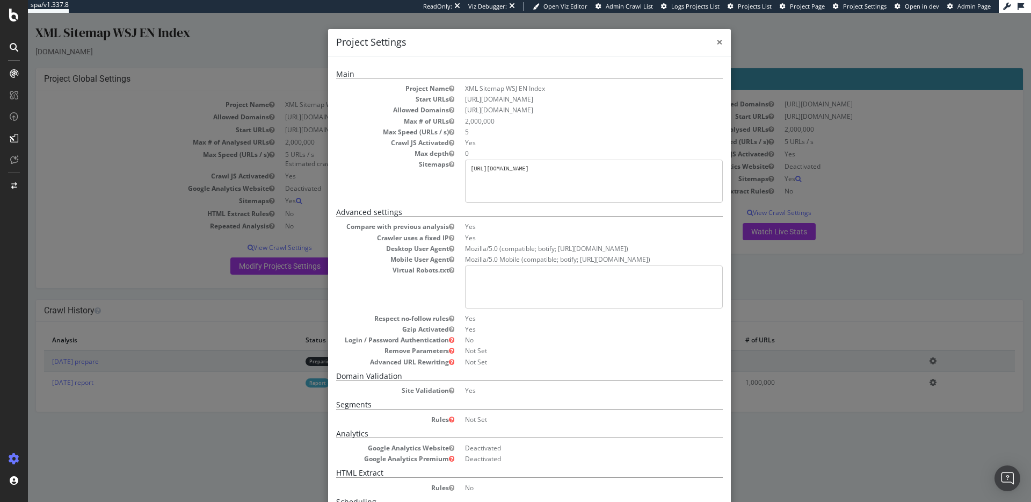
click at [716, 39] on span "×" at bounding box center [719, 41] width 6 height 15
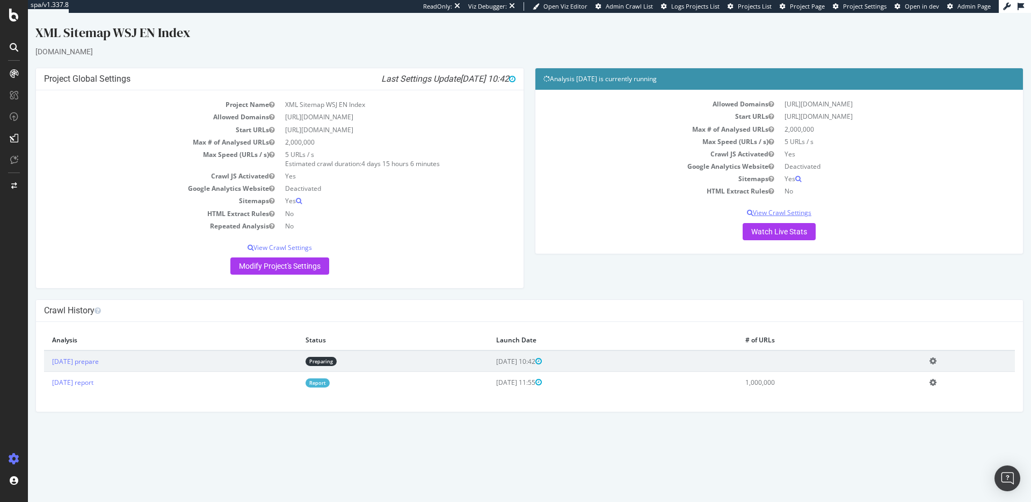
click at [808, 212] on p "View Crawl Settings" at bounding box center [780, 212] width 472 height 9
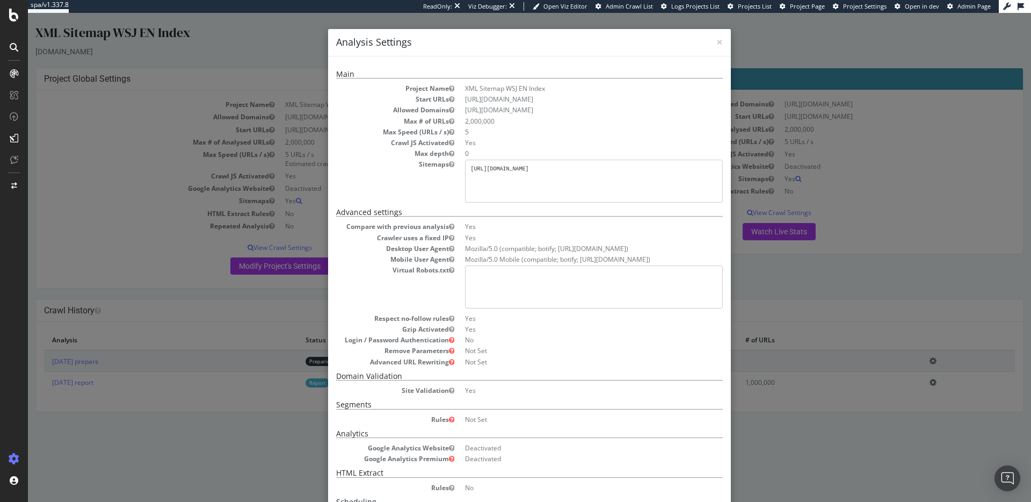
click at [710, 43] on h4 "Analysis Settings" at bounding box center [529, 42] width 387 height 14
click at [718, 42] on span "×" at bounding box center [719, 41] width 6 height 15
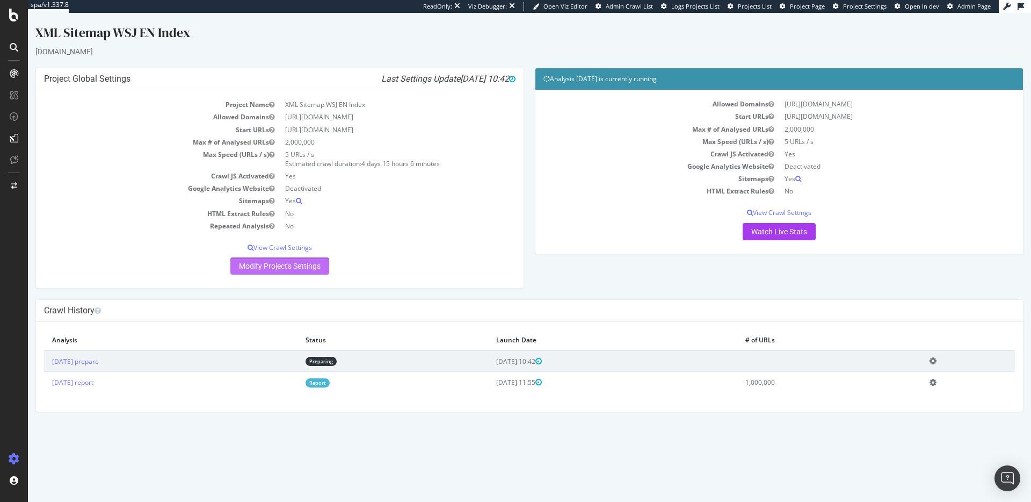
click at [298, 260] on link "Modify Project's Settings" at bounding box center [279, 265] width 99 height 17
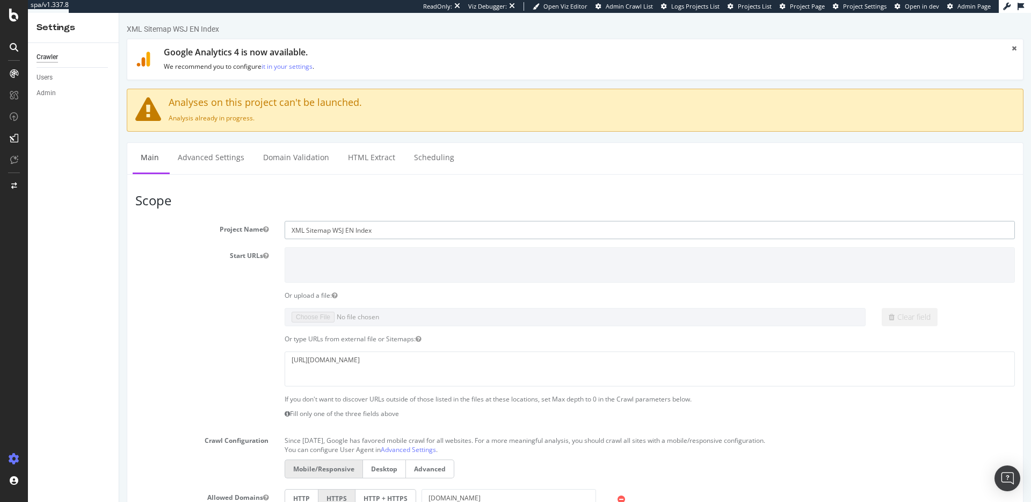
click at [308, 230] on input "XML Sitemap WSJ EN Index" at bounding box center [650, 230] width 730 height 18
click at [288, 231] on input "XML Sitemap WSJ EN Index" at bounding box center [650, 230] width 730 height 18
click at [352, 230] on input "WSAJ - XML Sitemap WSJ EN Index" at bounding box center [650, 230] width 730 height 18
click at [303, 231] on input "WSAJ - XML Sitemap - EN Index" at bounding box center [650, 230] width 730 height 18
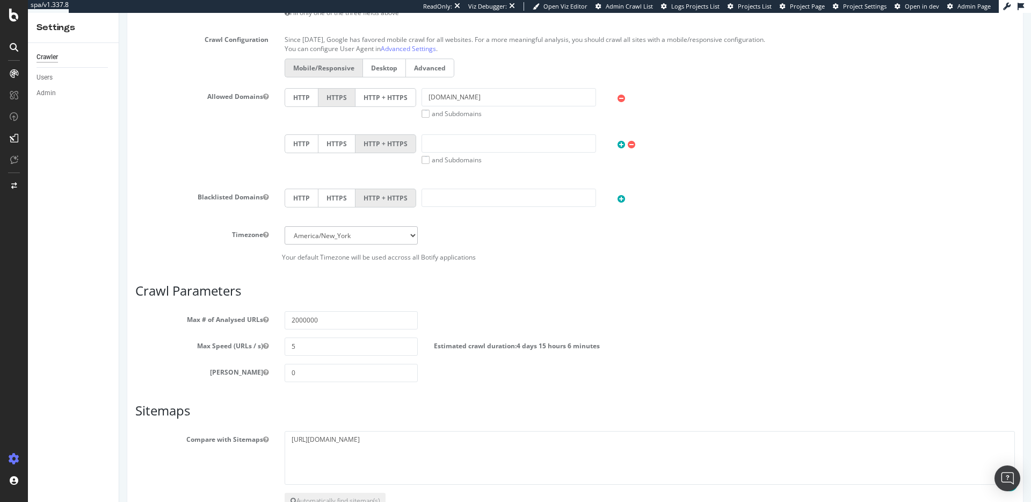
scroll to position [473, 0]
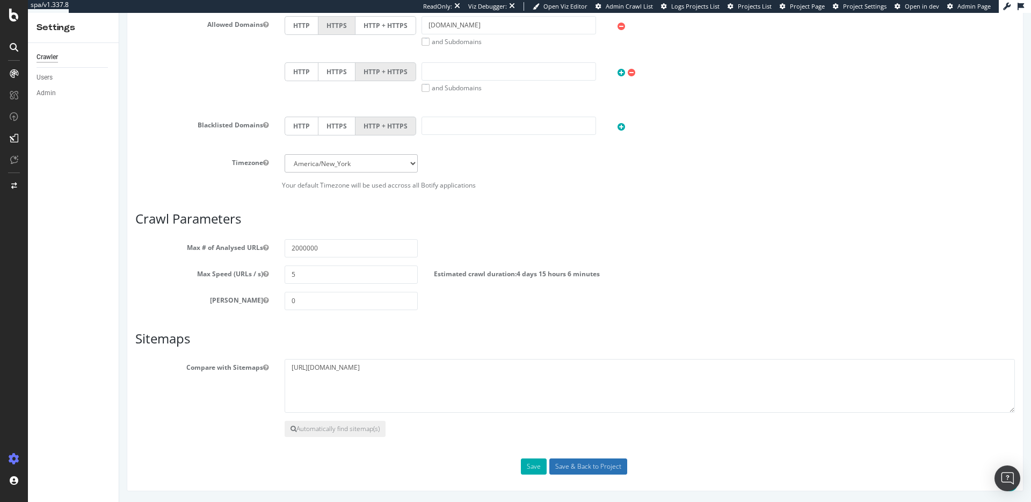
type input "WSJ - XML Sitemap - EN Index"
click at [567, 460] on input "Save & Back to Project" at bounding box center [588, 466] width 78 height 16
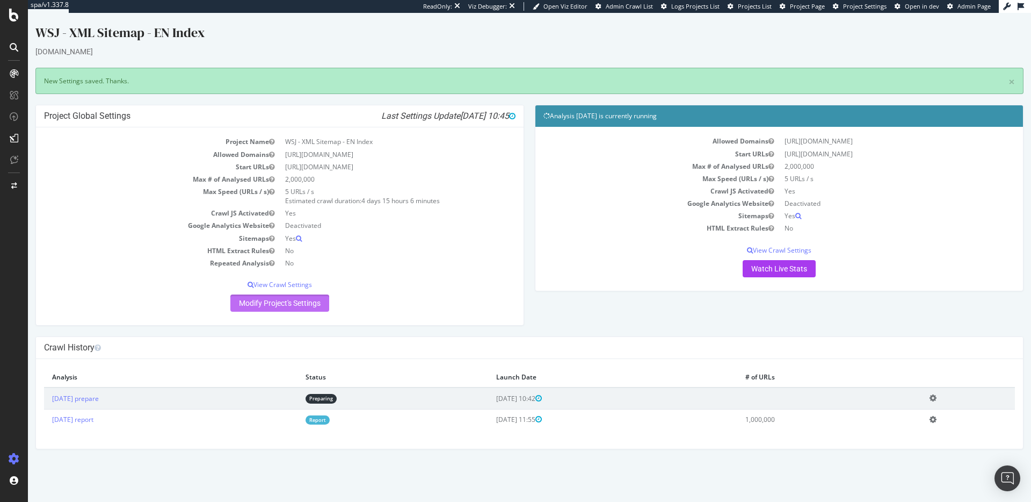
click at [316, 298] on link "Modify Project's Settings" at bounding box center [279, 302] width 99 height 17
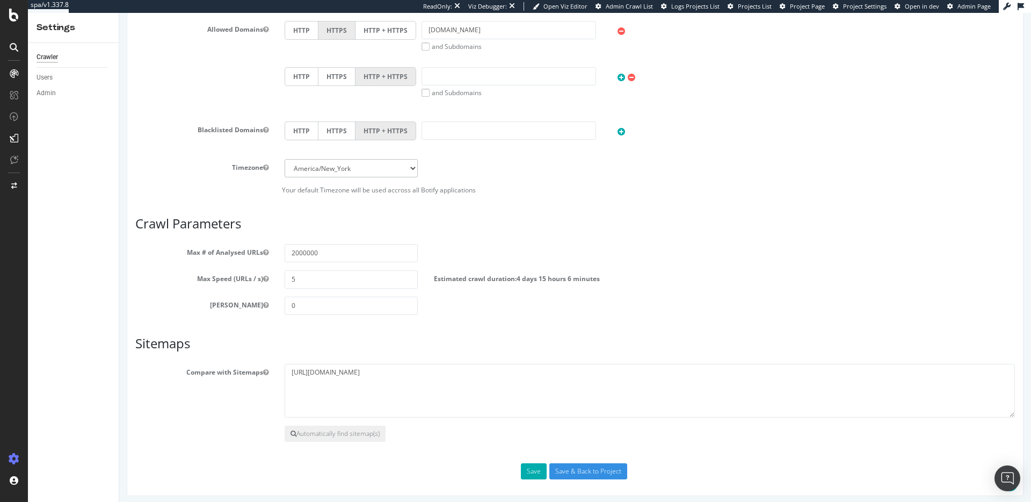
scroll to position [473, 0]
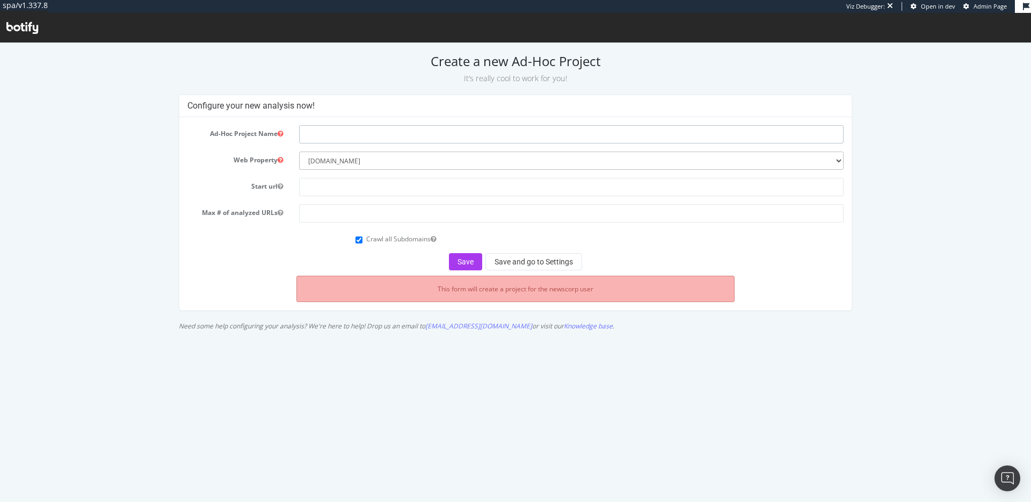
click at [346, 134] on input "text" at bounding box center [571, 134] width 545 height 18
type input "WSJ - Sitemap - News Archive"
click at [339, 159] on select "--------- [DOMAIN_NAME] [DOMAIN_NAME] [DOMAIN_NAME] [DOMAIN_NAME] [DOMAIN_NAME]…" at bounding box center [571, 160] width 545 height 18
click at [299, 151] on select "--------- [DOMAIN_NAME] [DOMAIN_NAME] [DOMAIN_NAME] [DOMAIN_NAME] [DOMAIN_NAME]…" at bounding box center [571, 160] width 545 height 18
click at [370, 207] on input "number" at bounding box center [571, 213] width 545 height 18
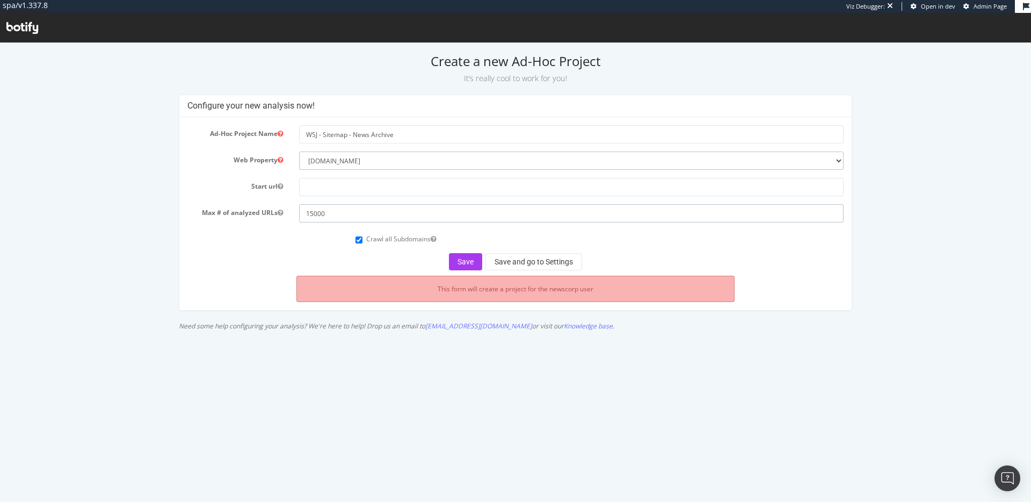
type input "15000"
click at [357, 238] on input "Crawl all Subdomains" at bounding box center [359, 239] width 7 height 7
checkbox input "false"
click at [510, 264] on button "Save and go to Settings" at bounding box center [534, 261] width 97 height 17
click at [424, 189] on input "text" at bounding box center [571, 187] width 545 height 18
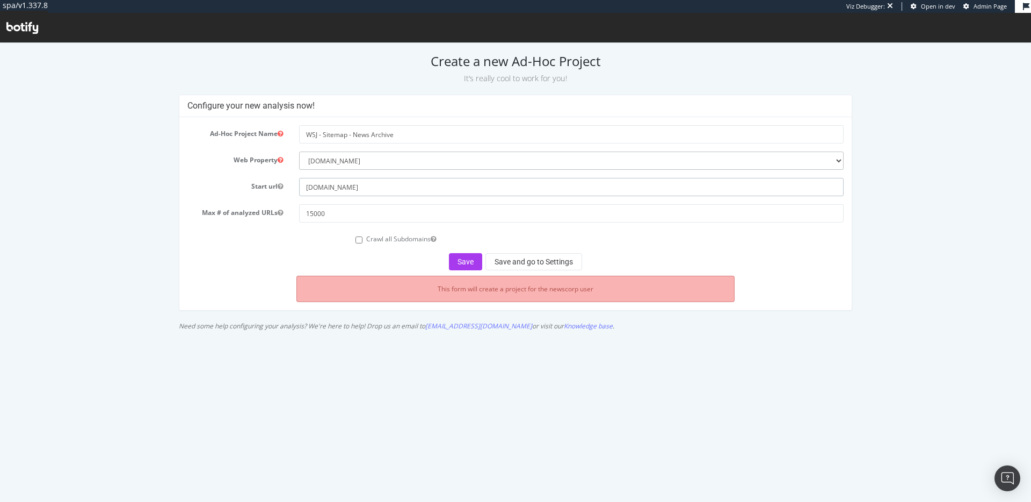
click at [345, 182] on input "[DOMAIN_NAME]" at bounding box center [571, 187] width 545 height 18
click at [354, 189] on input "[DOMAIN_NAME]" at bounding box center [571, 187] width 545 height 18
paste input "[URL][DOMAIN_NAME]"
click at [362, 190] on input "corporate.wsj.[URL][DOMAIN_NAME]" at bounding box center [571, 187] width 545 height 18
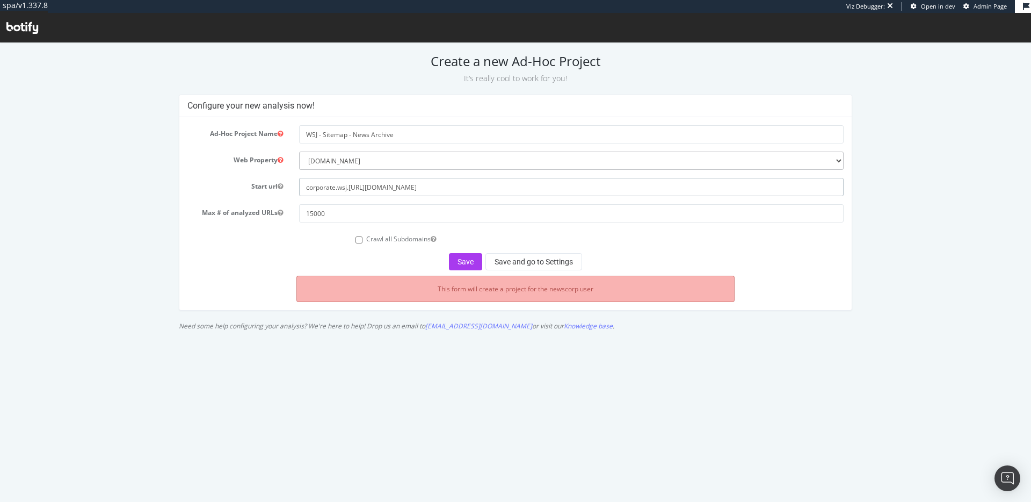
click at [362, 190] on input "corporate.wsj.[URL][DOMAIN_NAME]" at bounding box center [571, 187] width 545 height 18
paste input "text"
type input "[URL][DOMAIN_NAME]"
click at [268, 258] on div "Save Save and go to Settings" at bounding box center [515, 261] width 657 height 17
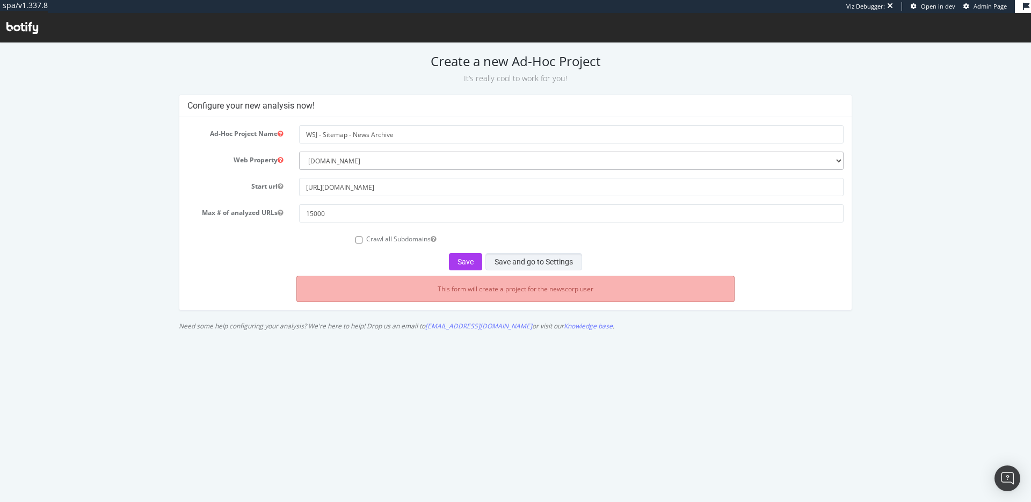
click at [538, 259] on button "Save and go to Settings" at bounding box center [534, 261] width 97 height 17
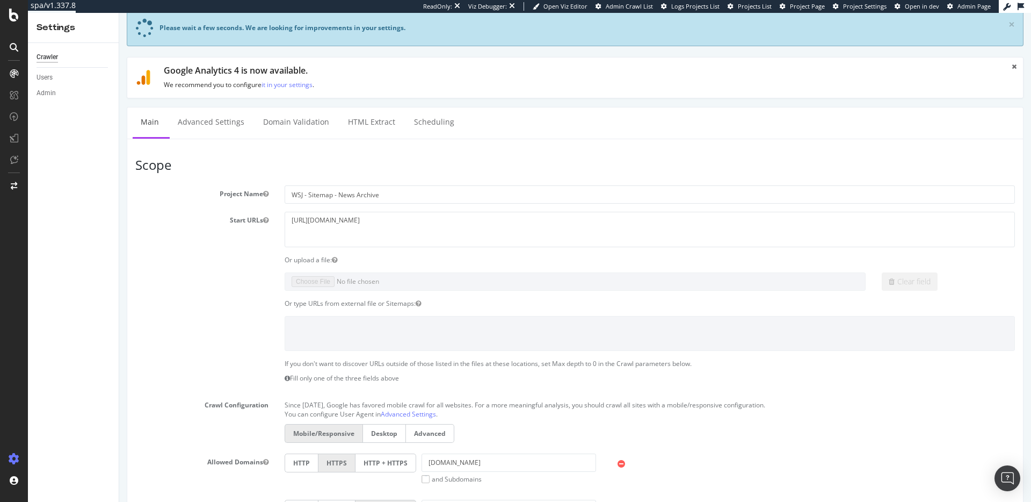
scroll to position [35, 0]
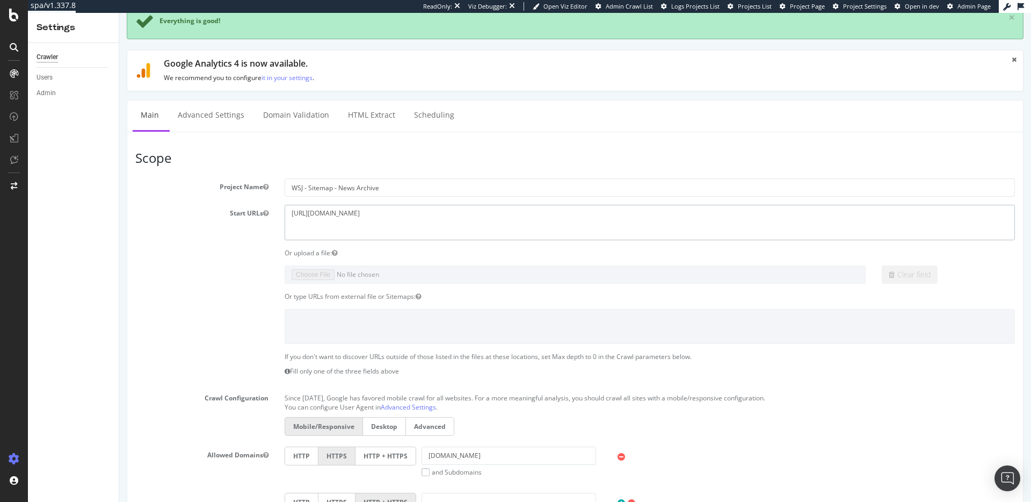
click at [374, 213] on textarea "[URL][DOMAIN_NAME]" at bounding box center [650, 222] width 730 height 35
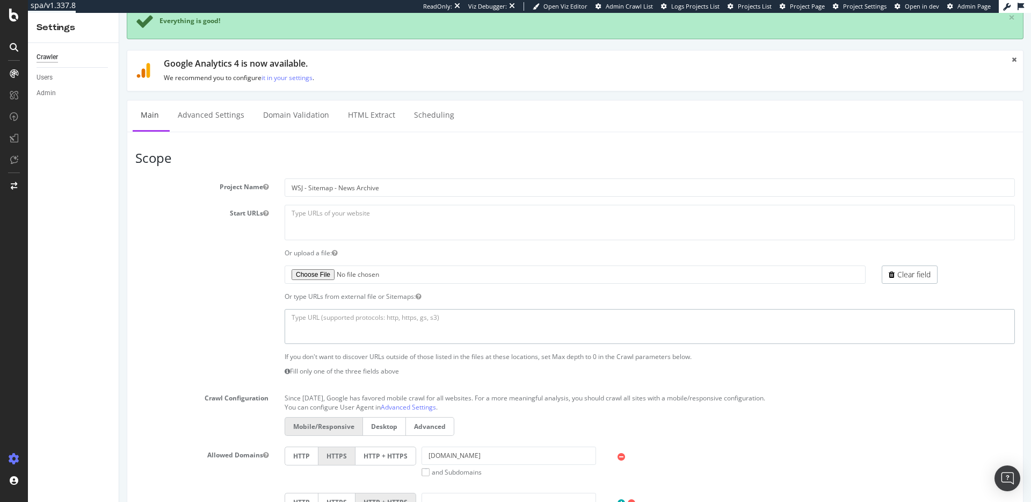
click at [347, 322] on textarea at bounding box center [650, 326] width 730 height 35
paste textarea "https://www.wsj.com/sitemaps/web/wsj/en/sitemap_news_archive_index.xml"
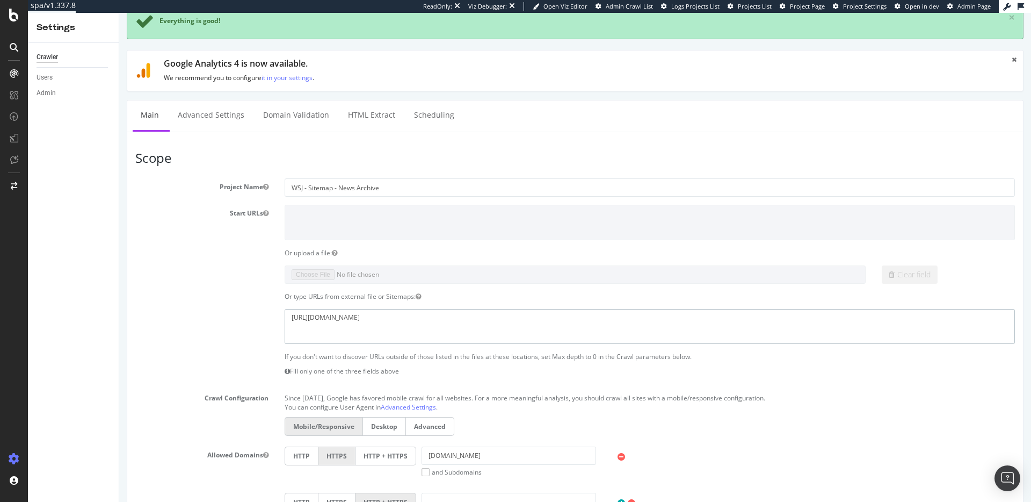
type textarea "https://www.wsj.com/sitemaps/web/wsj/en/sitemap_news_archive_index.xml"
click at [233, 312] on label at bounding box center [201, 311] width 149 height 4
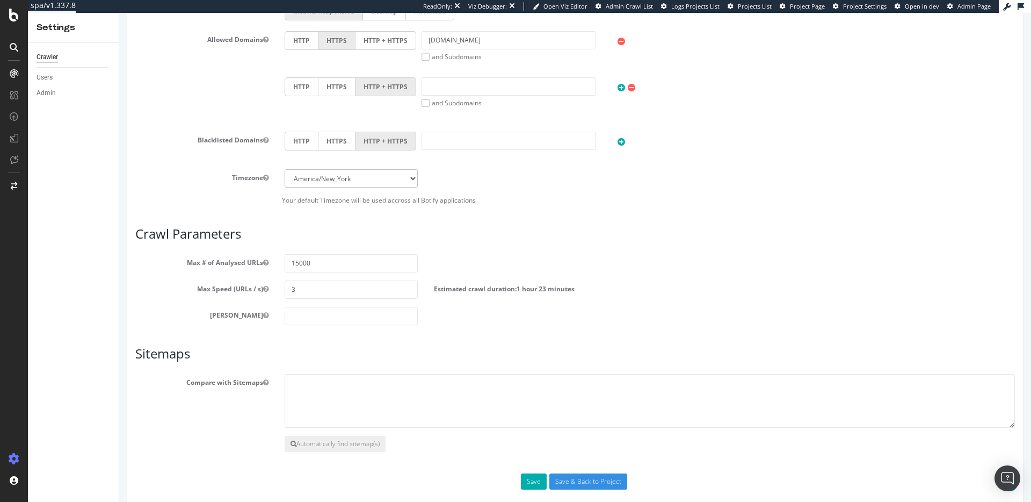
scroll to position [466, 0]
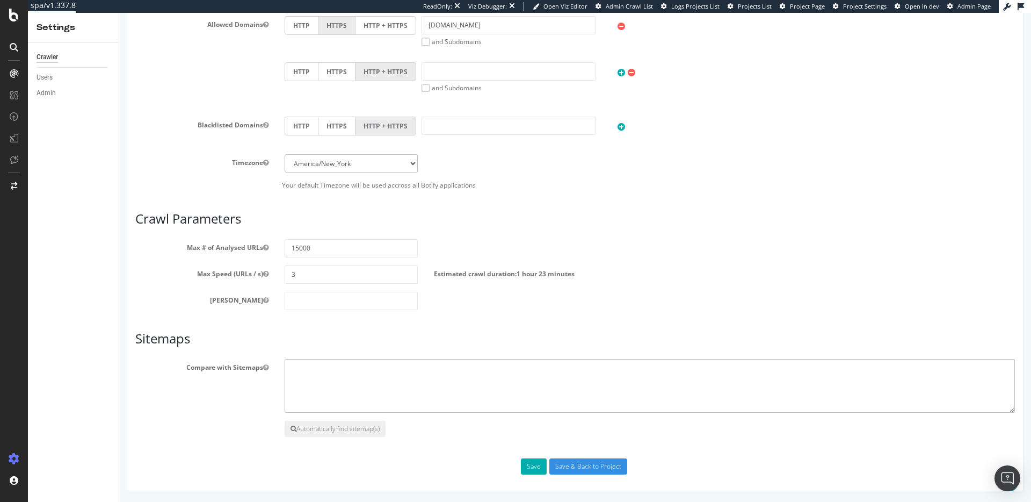
click at [416, 384] on textarea at bounding box center [650, 386] width 730 height 54
paste textarea "https://www.wsj.com/sitemaps/web/wsj/en/sitemap_news_archive_index.xml"
type textarea "https://www.wsj.com/sitemaps/web/wsj/en/sitemap_news_archive_index.xml"
click at [461, 443] on div "Scope Project Name WSJ - Sitemap - News Archive Start URLs https://www.wsj.com/…" at bounding box center [575, 98] width 880 height 754
click at [566, 465] on input "Save & Back to Project" at bounding box center [588, 466] width 78 height 16
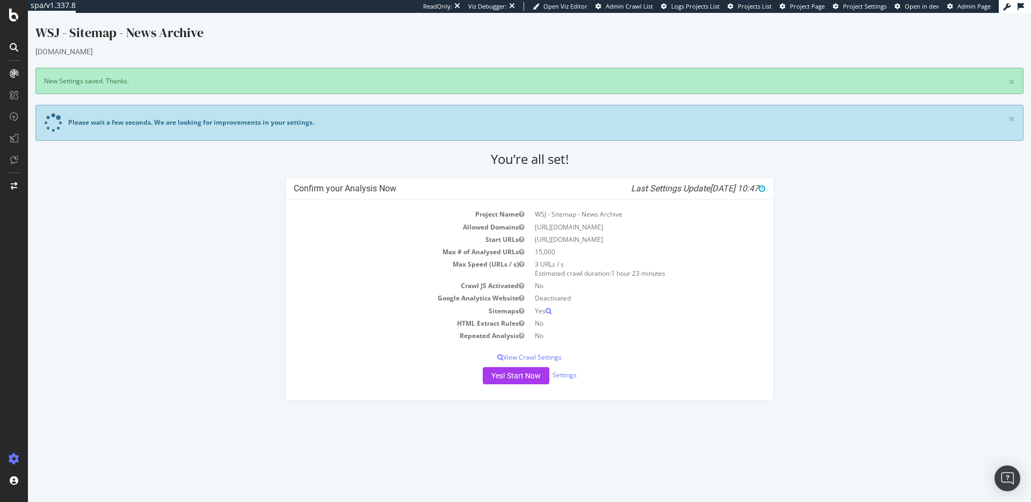
drag, startPoint x: 480, startPoint y: 466, endPoint x: 48, endPoint y: 382, distance: 440.5
click at [488, 411] on html "WSJ - Sitemap - News Archive www.wsj.com × New Settings saved. Thanks. Please w…" at bounding box center [529, 212] width 1003 height 399
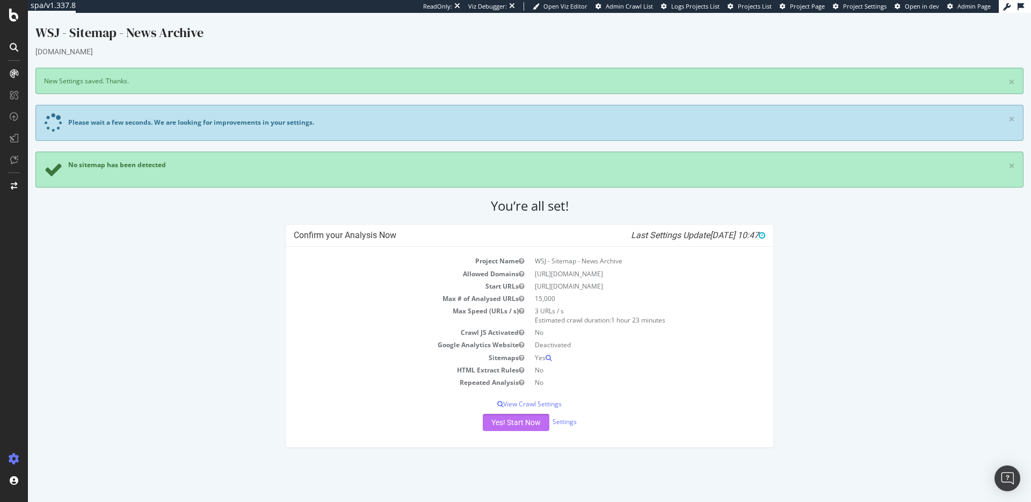
click at [529, 431] on button "Yes! Start Now" at bounding box center [516, 422] width 67 height 17
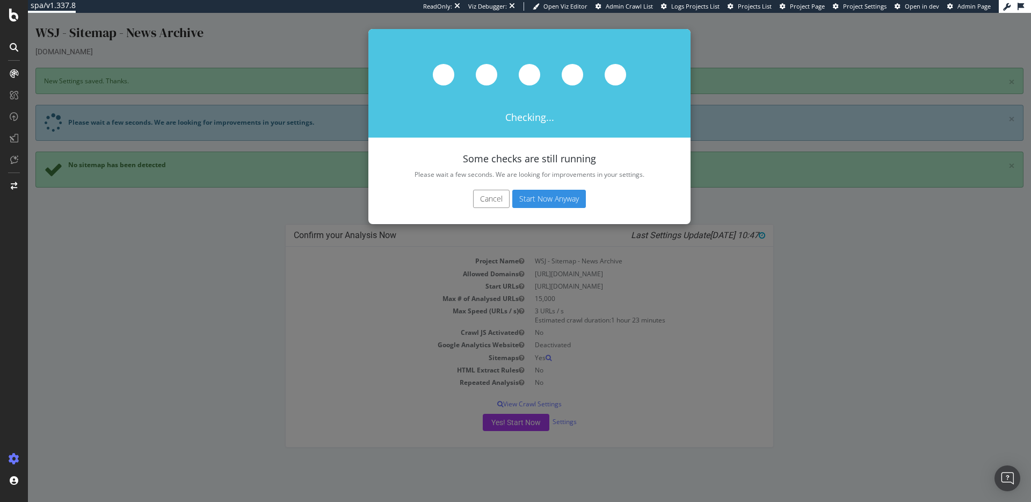
click at [482, 200] on button "Cancel" at bounding box center [491, 199] width 37 height 18
